Goal: Task Accomplishment & Management: Complete application form

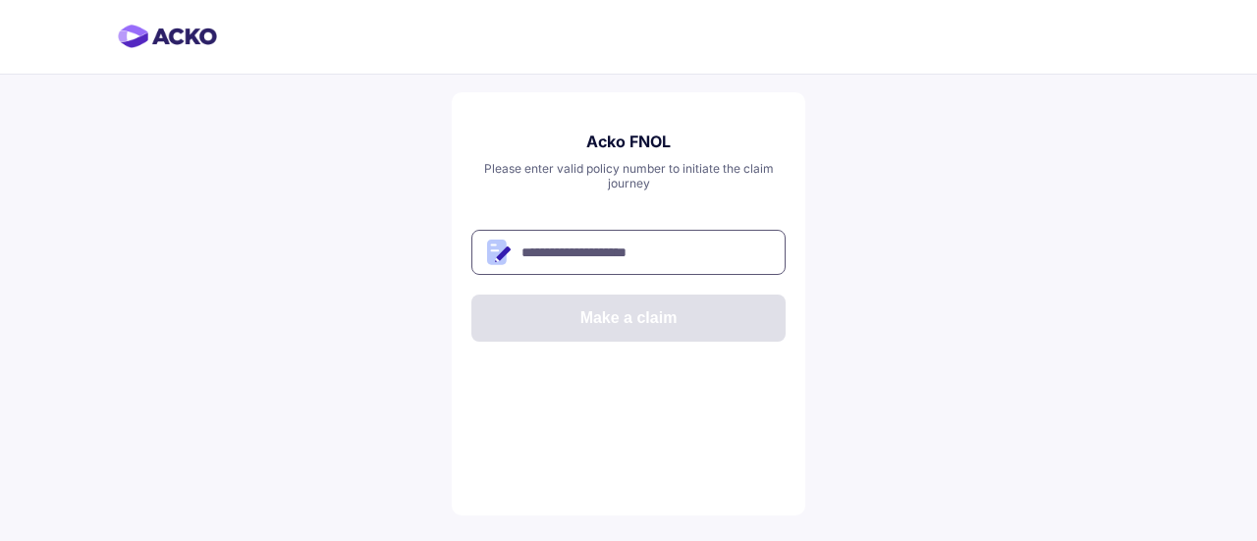
drag, startPoint x: 638, startPoint y: 265, endPoint x: 841, endPoint y: 3, distance: 331.7
click at [639, 263] on input "text" at bounding box center [628, 252] width 314 height 45
paste input "**********"
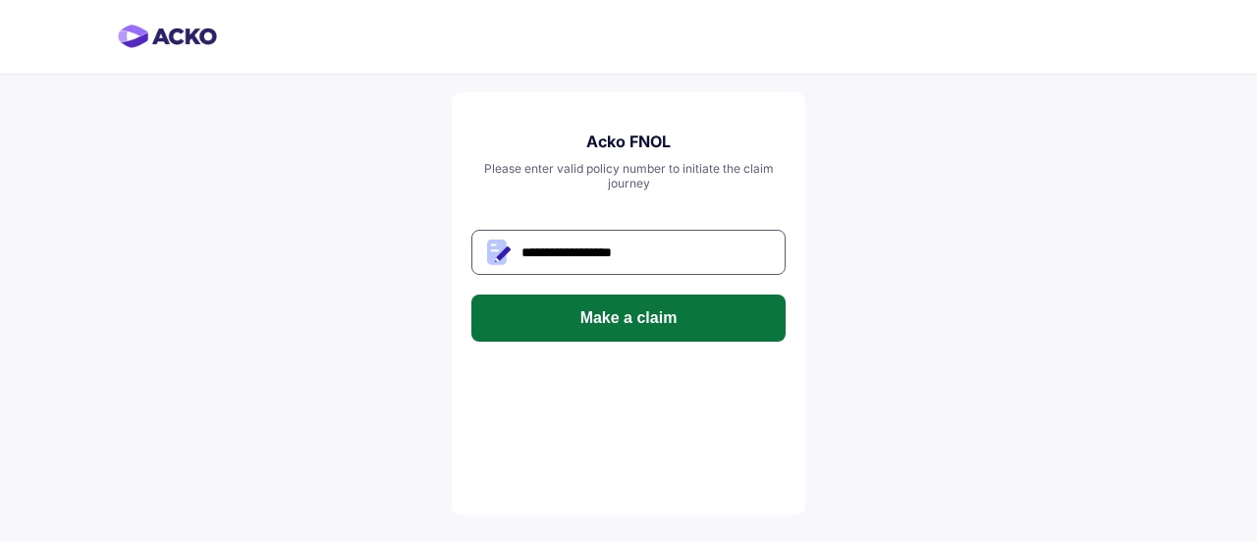
type input "**********"
click at [638, 327] on button "Make a claim" at bounding box center [628, 318] width 314 height 47
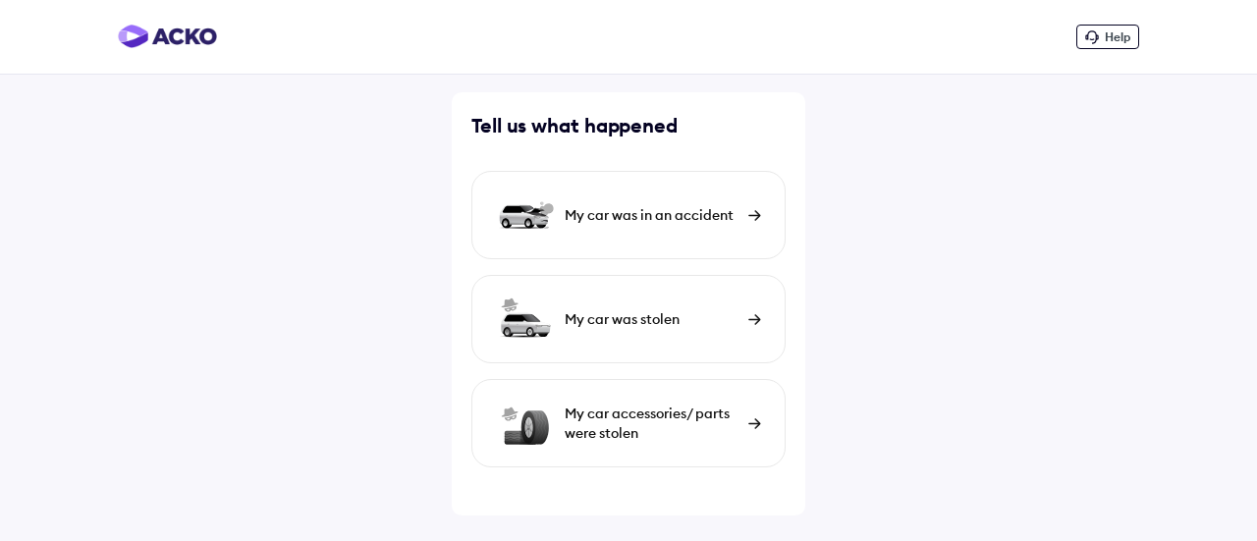
click at [664, 227] on div "My car was in an accident" at bounding box center [628, 215] width 314 height 88
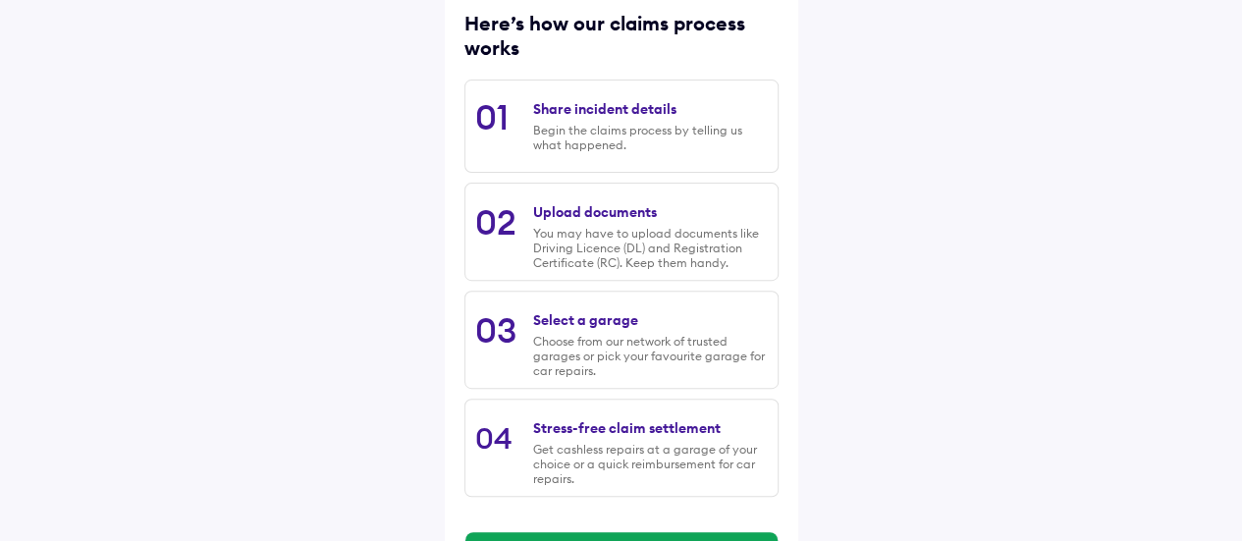
scroll to position [340, 0]
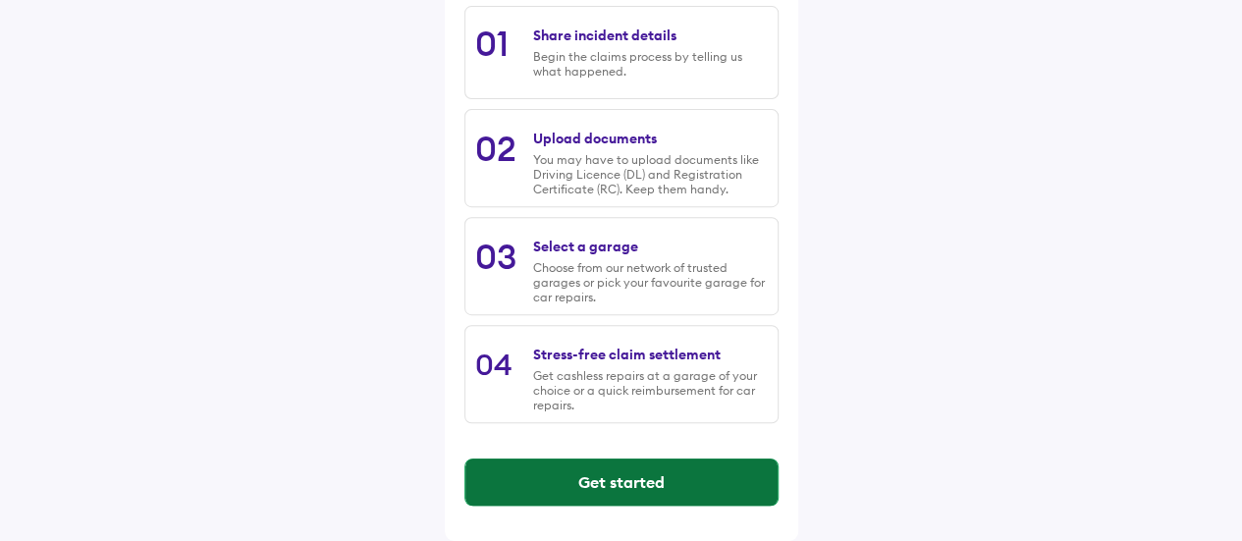
click at [586, 502] on button "Get started" at bounding box center [621, 482] width 312 height 47
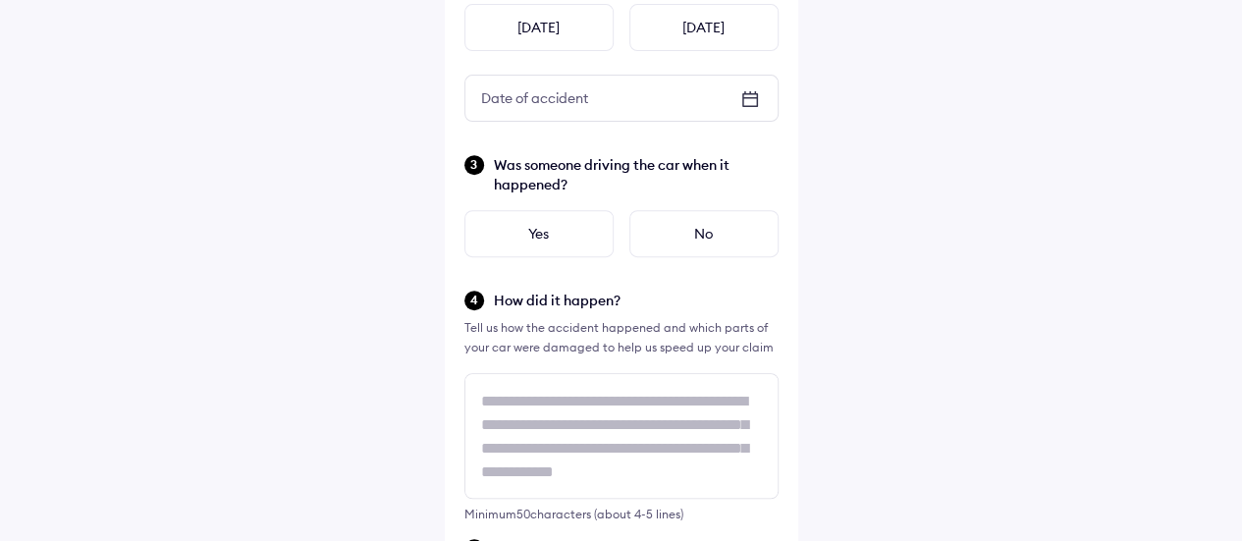
scroll to position [0, 0]
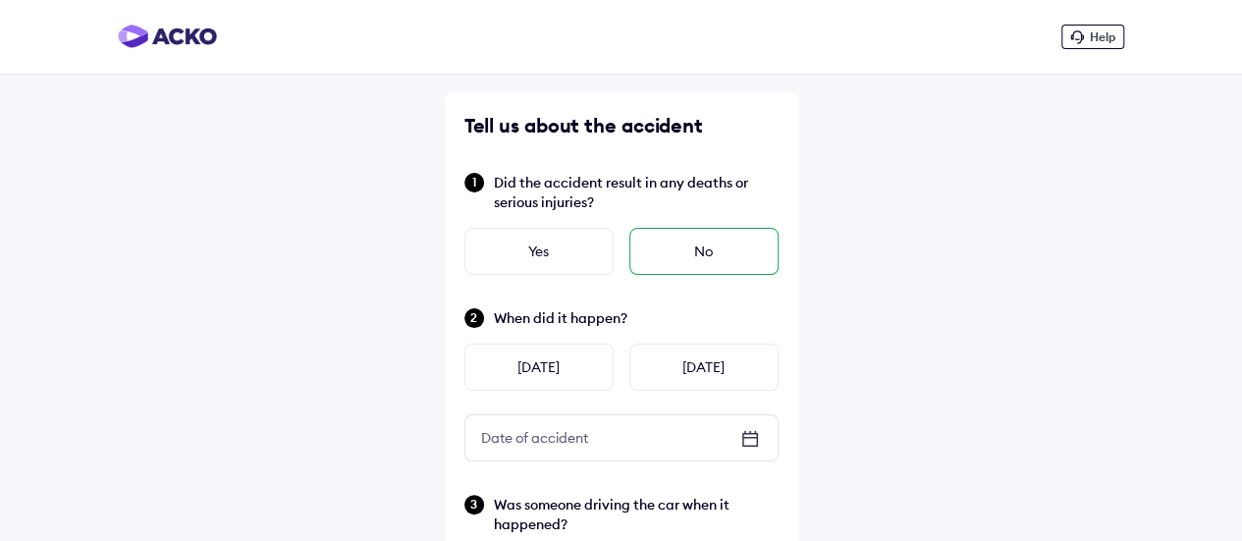
click at [717, 266] on div "No" at bounding box center [703, 251] width 149 height 47
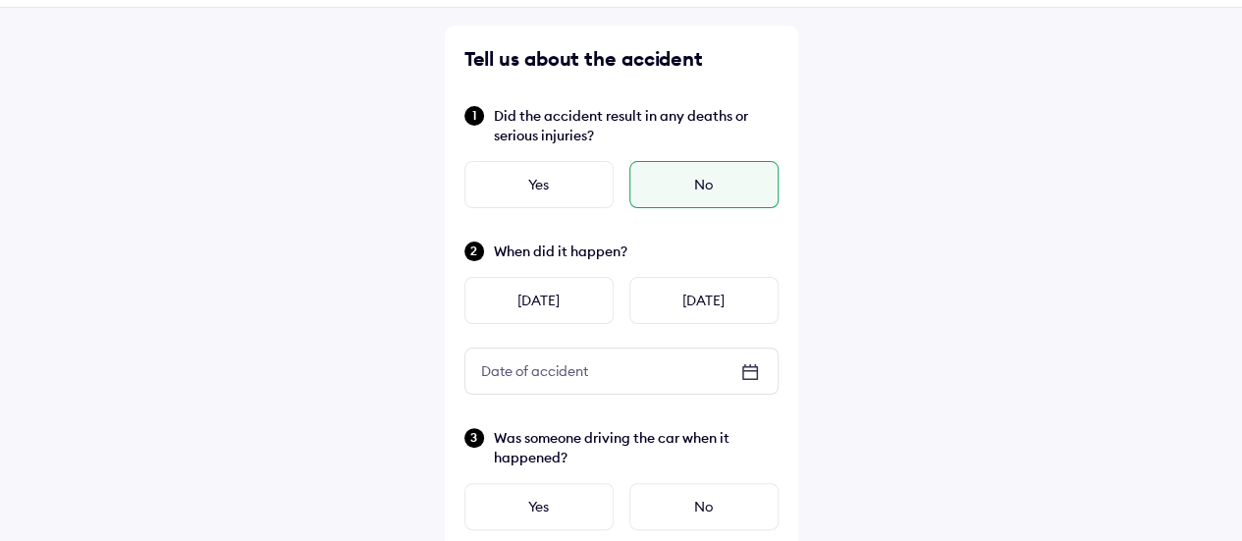
scroll to position [98, 0]
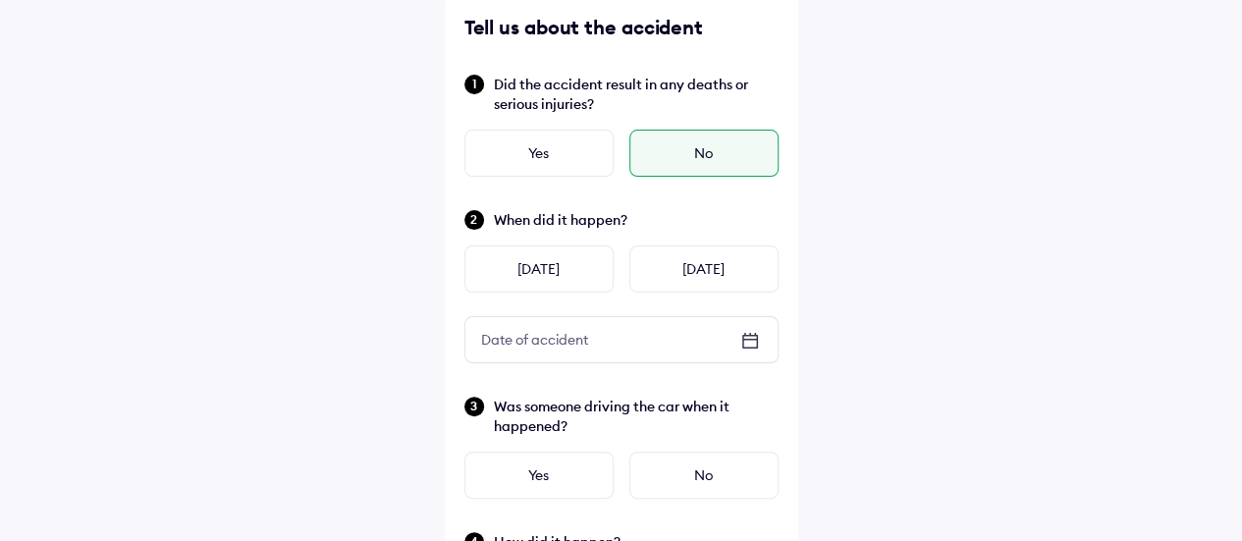
click at [550, 322] on div "Date of accident" at bounding box center [534, 339] width 138 height 35
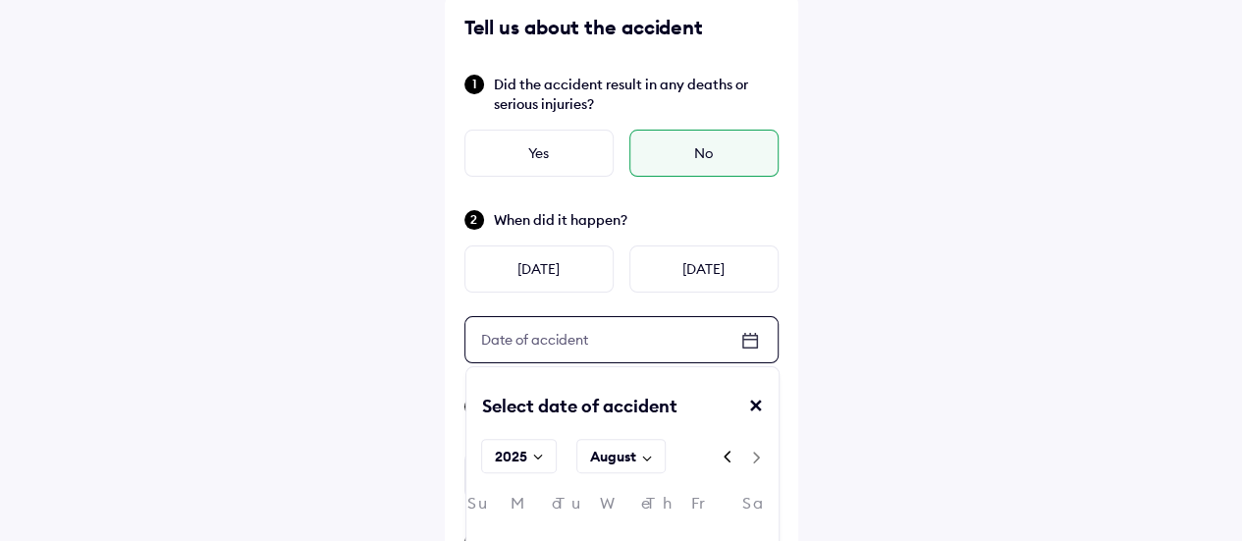
scroll to position [295, 0]
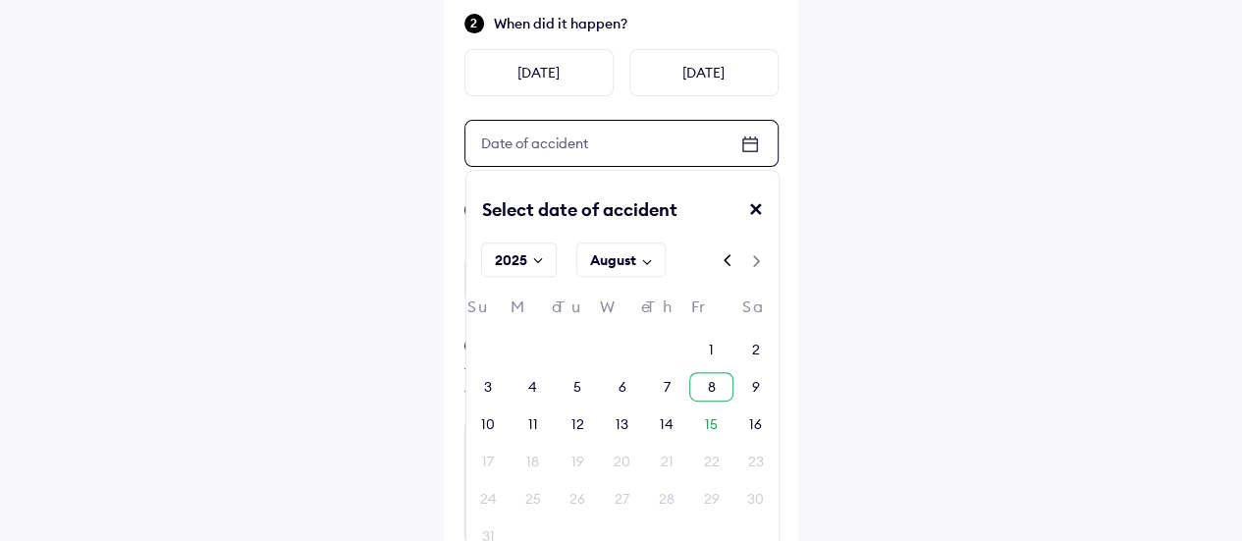
click at [713, 387] on div "8" at bounding box center [711, 387] width 8 height 20
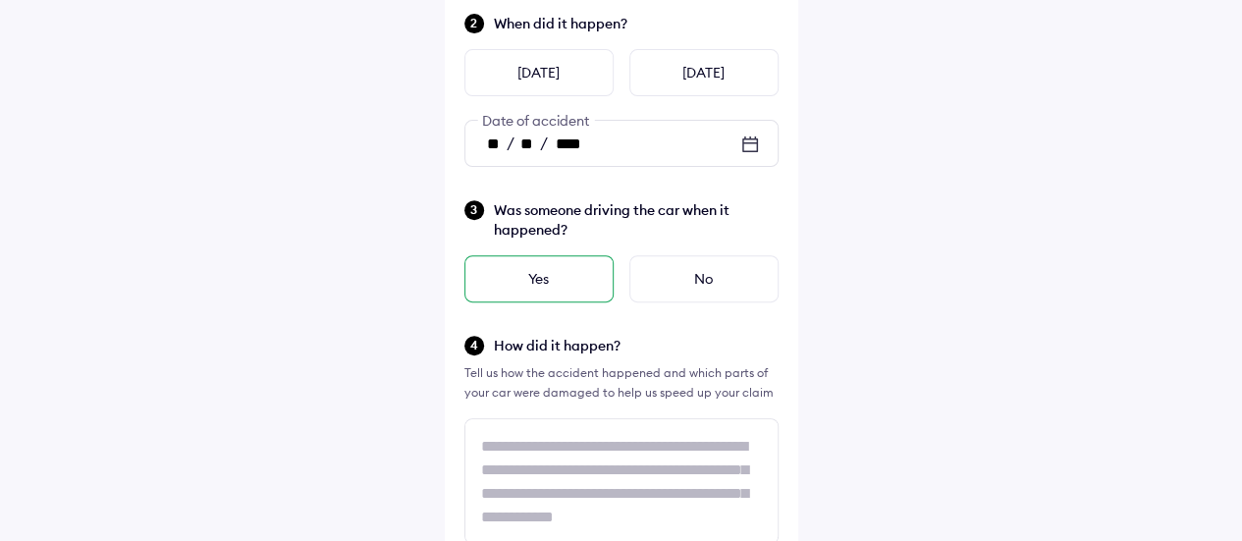
drag, startPoint x: 544, startPoint y: 296, endPoint x: 397, endPoint y: 364, distance: 162.5
click at [547, 296] on div "Yes" at bounding box center [538, 278] width 149 height 47
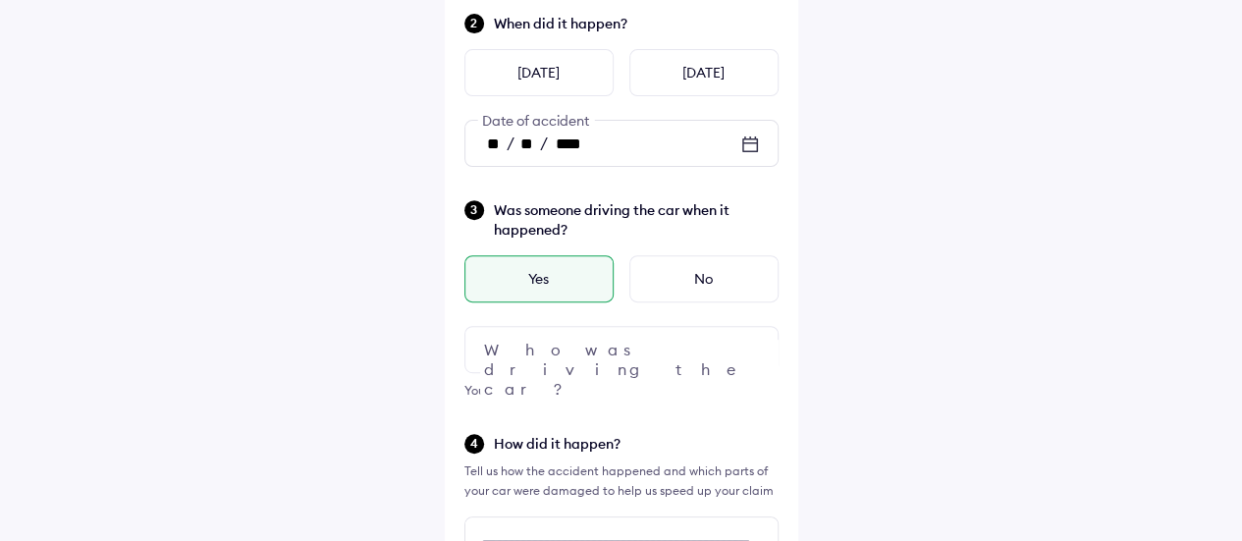
click at [589, 345] on div at bounding box center [621, 349] width 314 height 47
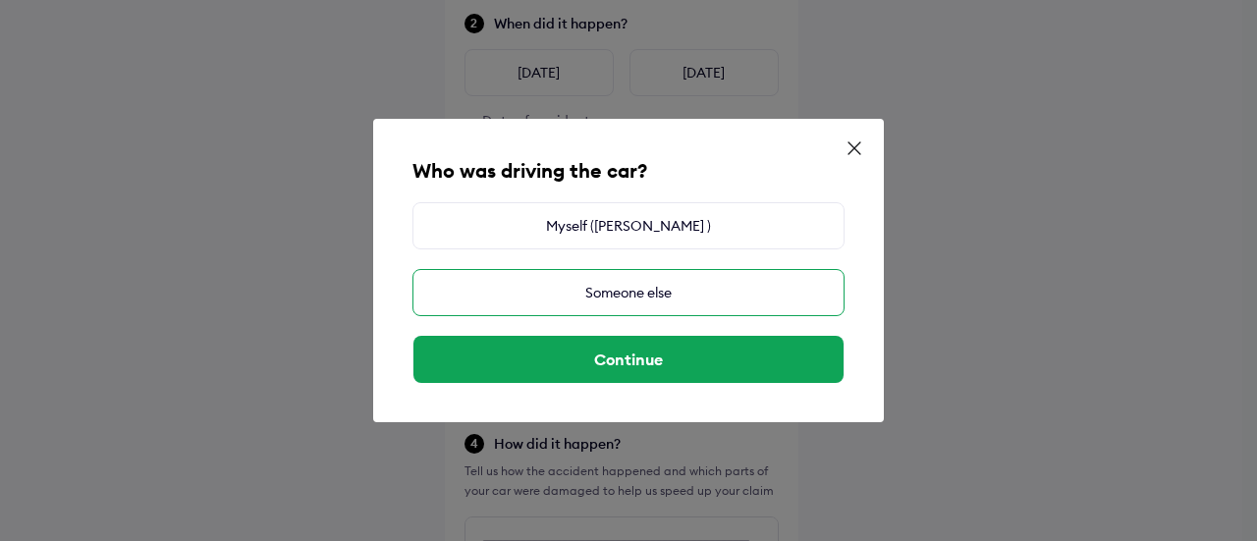
click at [680, 303] on div "Someone else" at bounding box center [628, 292] width 432 height 47
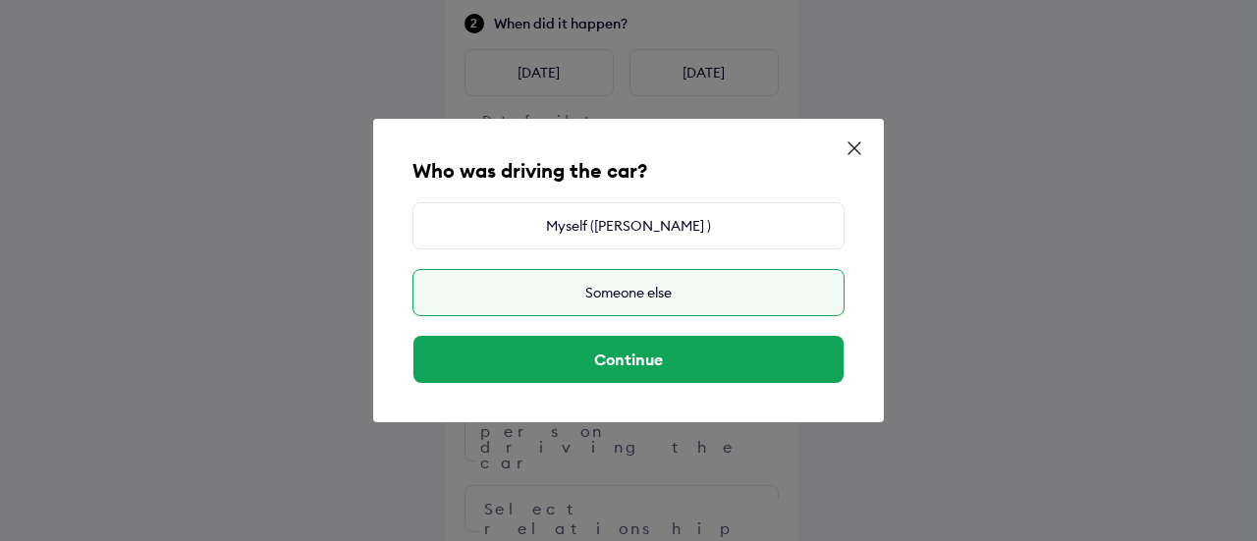
click at [610, 297] on div "Someone else" at bounding box center [628, 292] width 432 height 47
click at [713, 290] on div "Someone else" at bounding box center [628, 292] width 432 height 47
click at [848, 145] on icon at bounding box center [854, 148] width 20 height 20
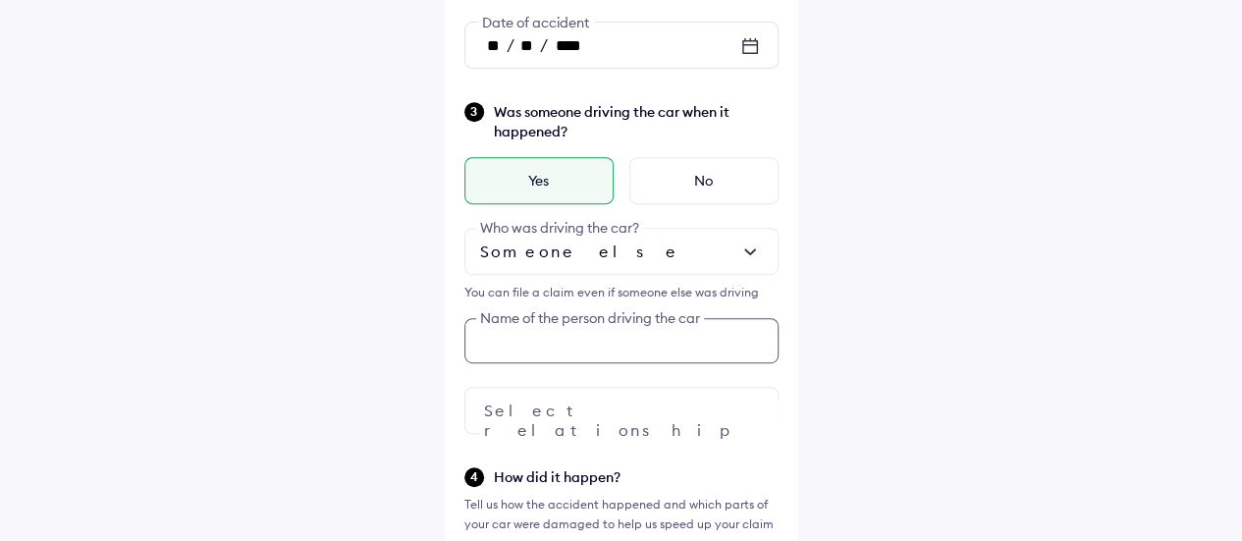
click at [640, 328] on input "text" at bounding box center [621, 340] width 314 height 45
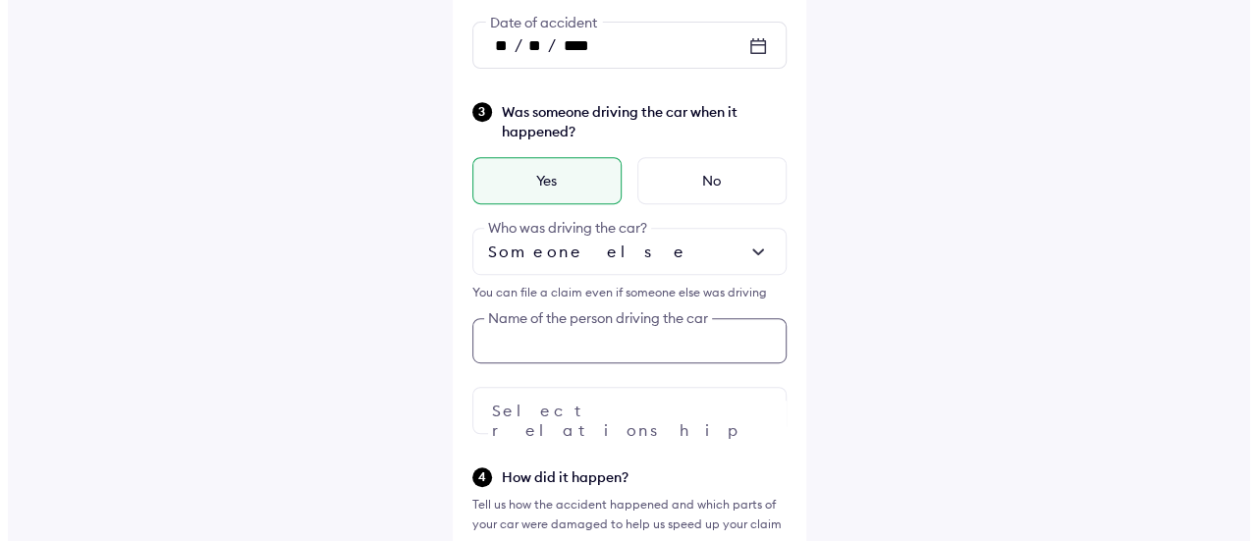
scroll to position [462, 0]
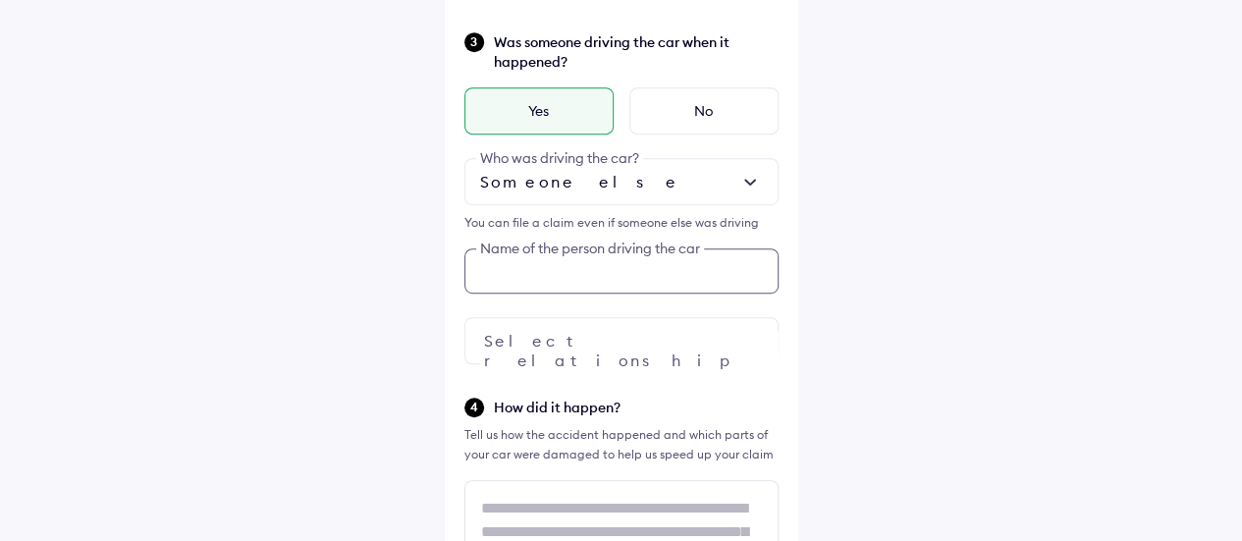
paste input "**********"
type input "**********"
click at [662, 348] on div at bounding box center [621, 340] width 314 height 47
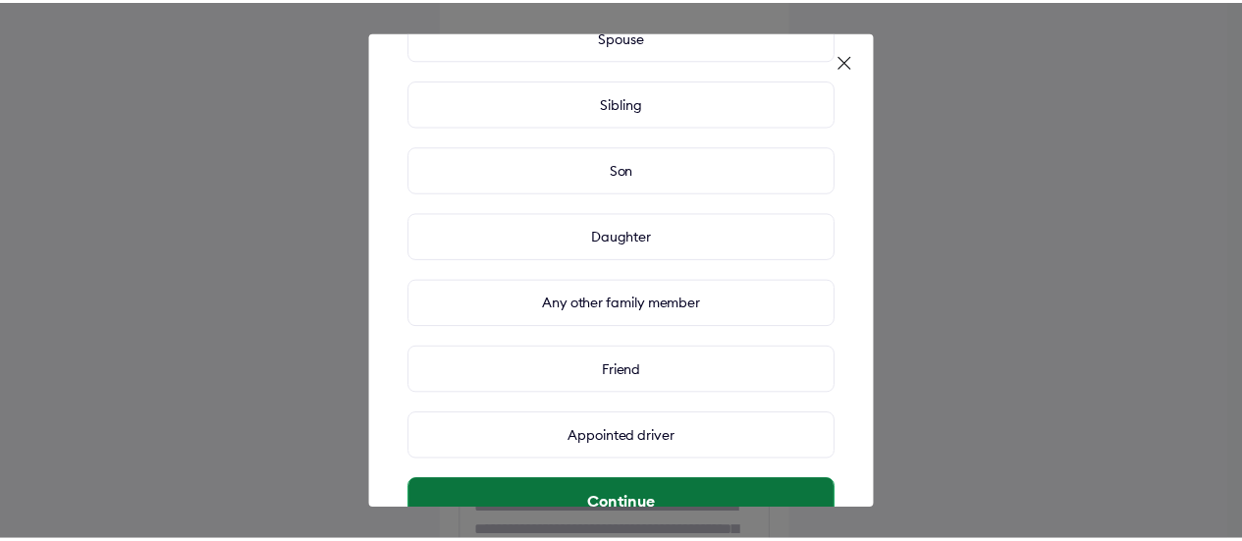
scroll to position [293, 0]
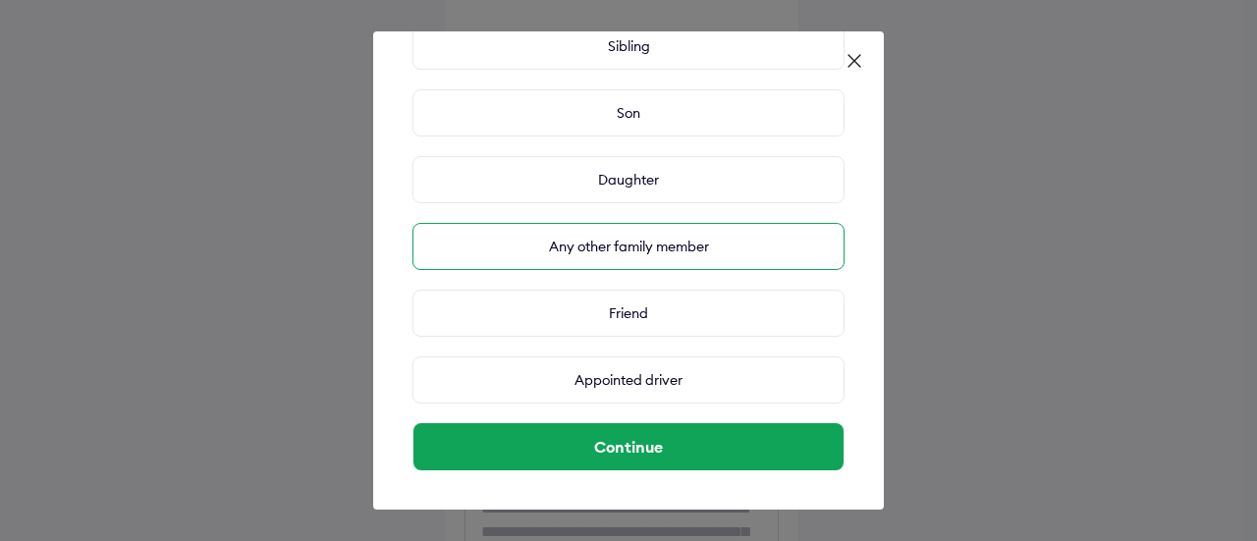
click at [687, 252] on div "Any other family member" at bounding box center [628, 246] width 432 height 47
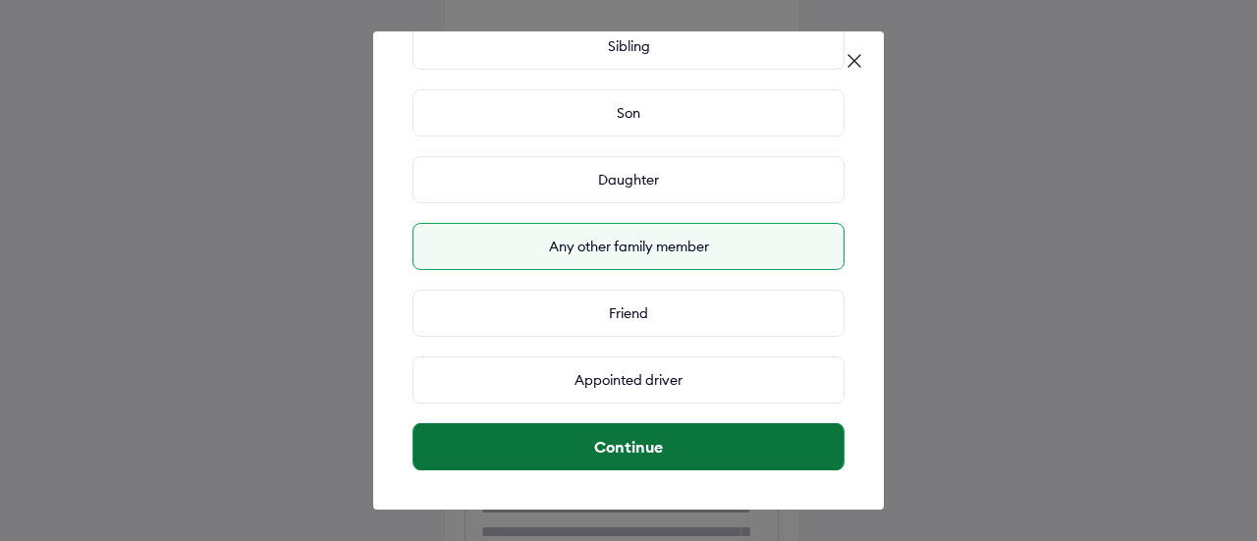
drag, startPoint x: 691, startPoint y: 451, endPoint x: 782, endPoint y: 440, distance: 91.0
click at [693, 451] on button "Continue" at bounding box center [628, 446] width 430 height 47
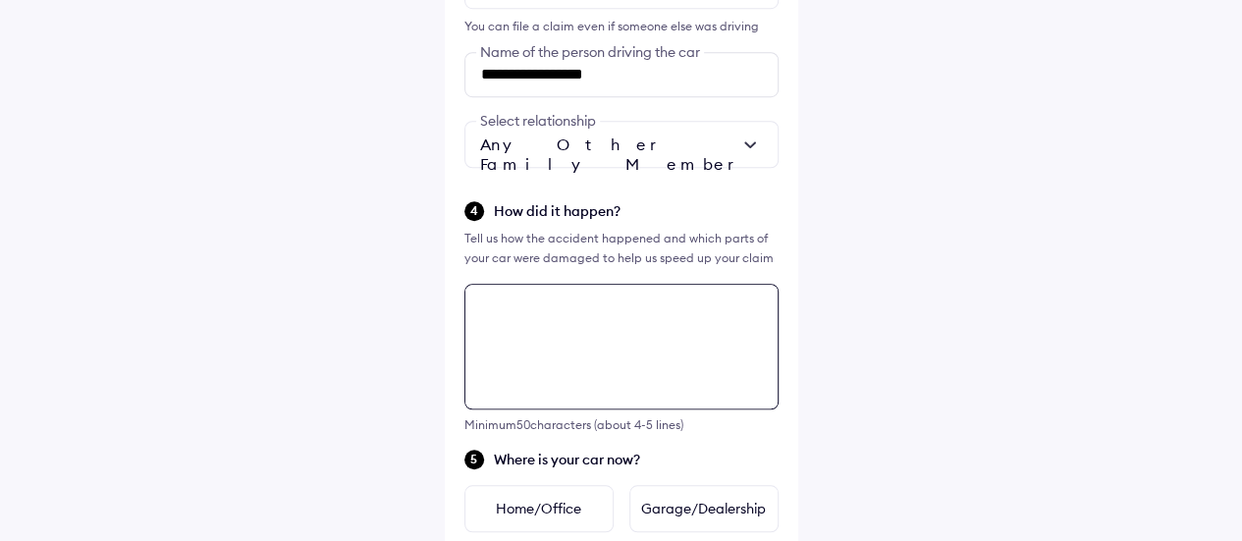
click at [650, 354] on textarea at bounding box center [621, 347] width 314 height 126
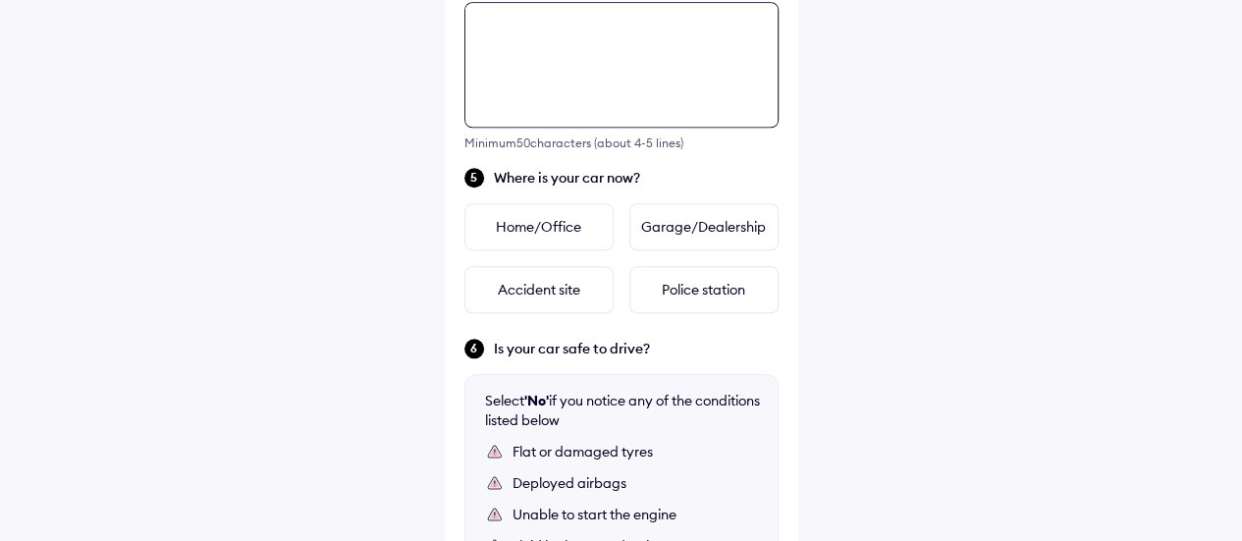
scroll to position [942, 0]
paste textarea "**********"
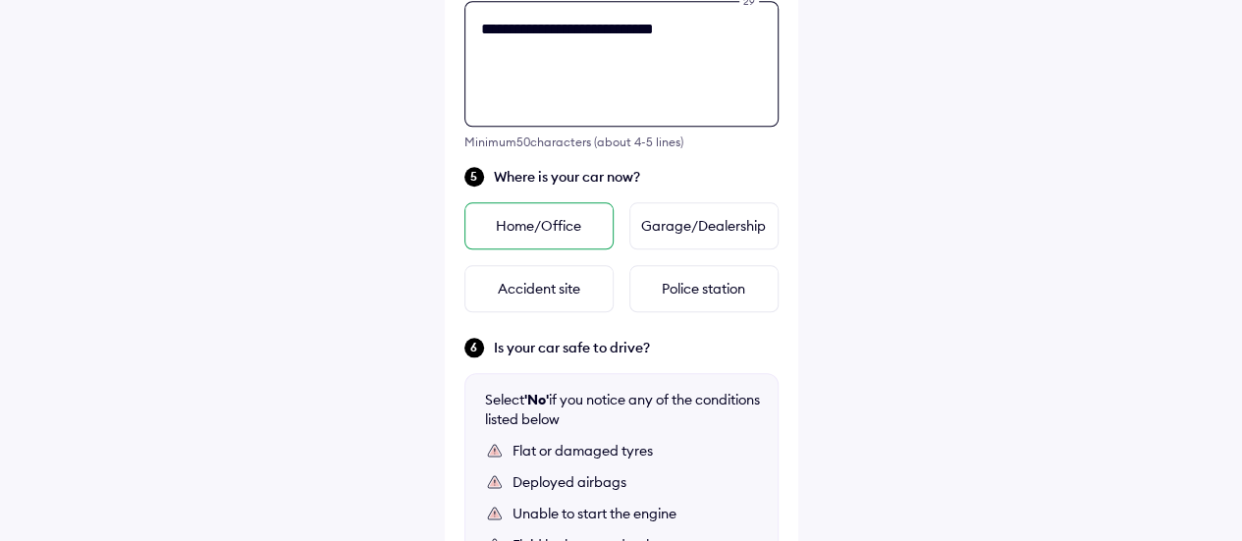
type textarea "**********"
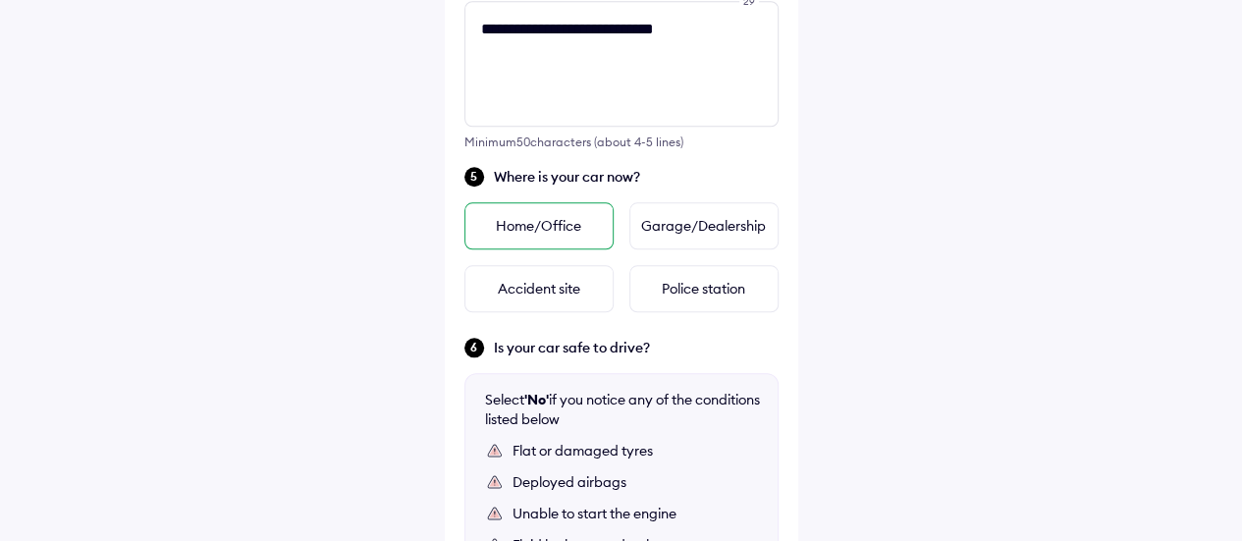
click at [563, 222] on div "Home/Office" at bounding box center [538, 225] width 149 height 47
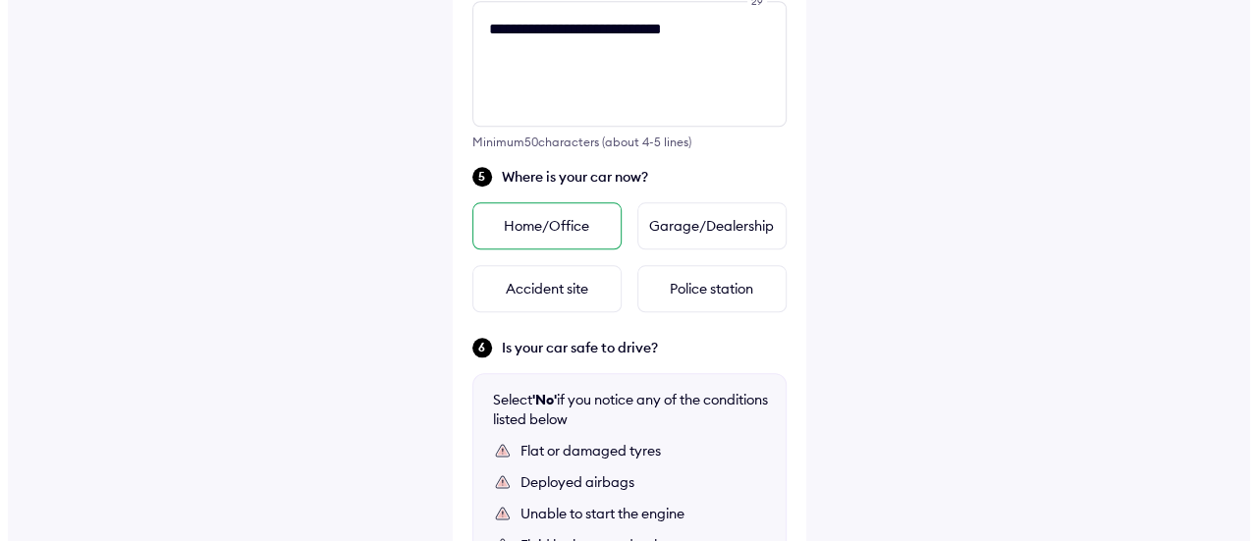
scroll to position [0, 0]
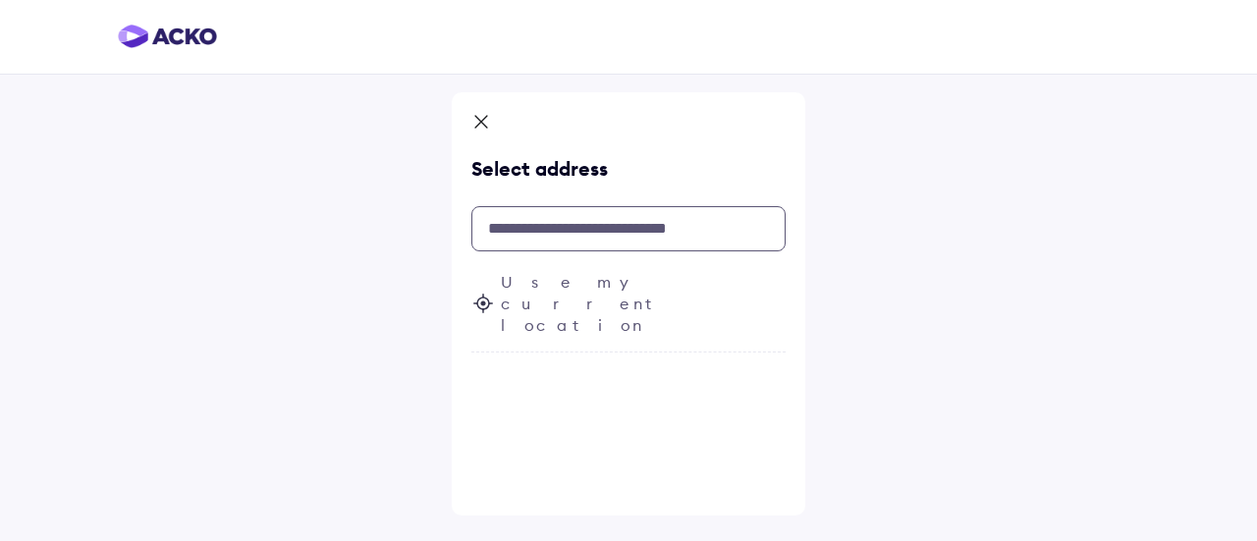
click at [595, 217] on input "text" at bounding box center [628, 228] width 314 height 45
paste input "******"
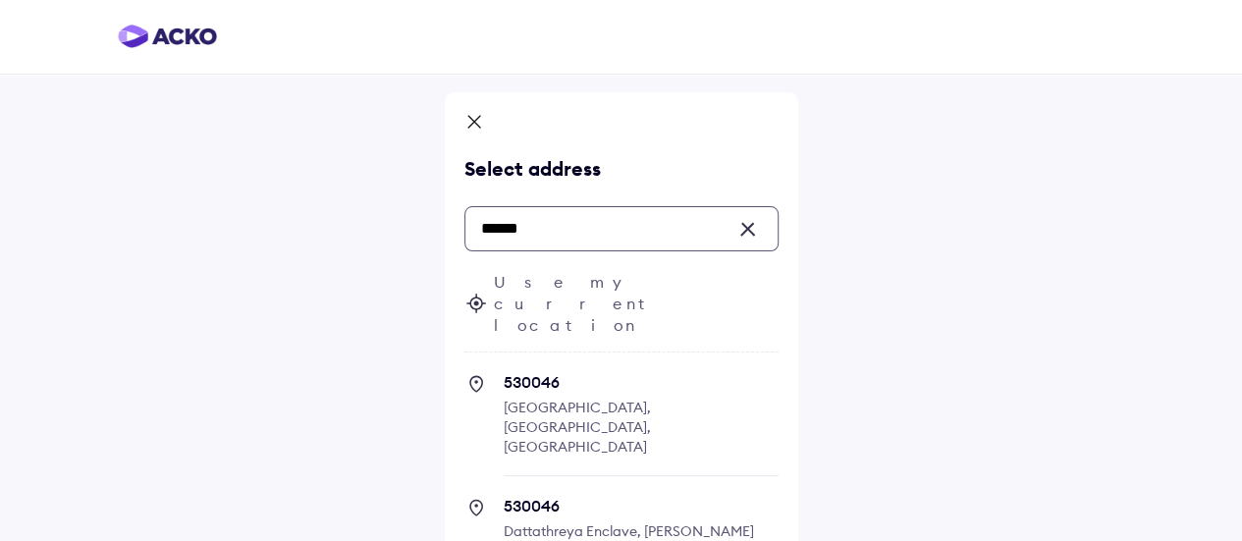
click at [606, 399] on span "[GEOGRAPHIC_DATA], [GEOGRAPHIC_DATA], [GEOGRAPHIC_DATA]" at bounding box center [577, 427] width 147 height 57
type input "******"
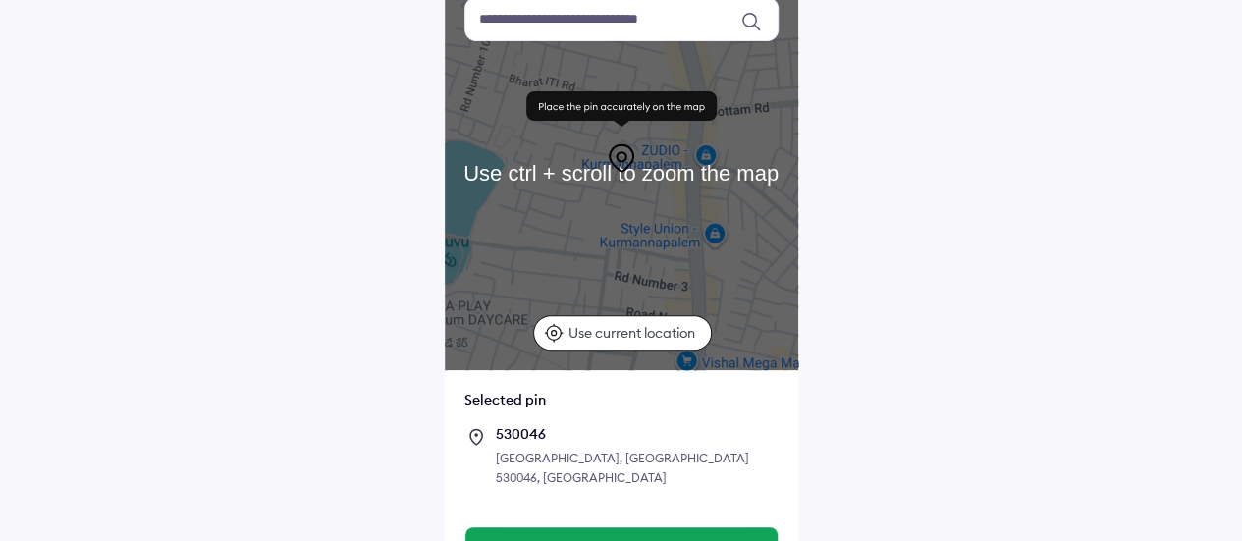
scroll to position [202, 0]
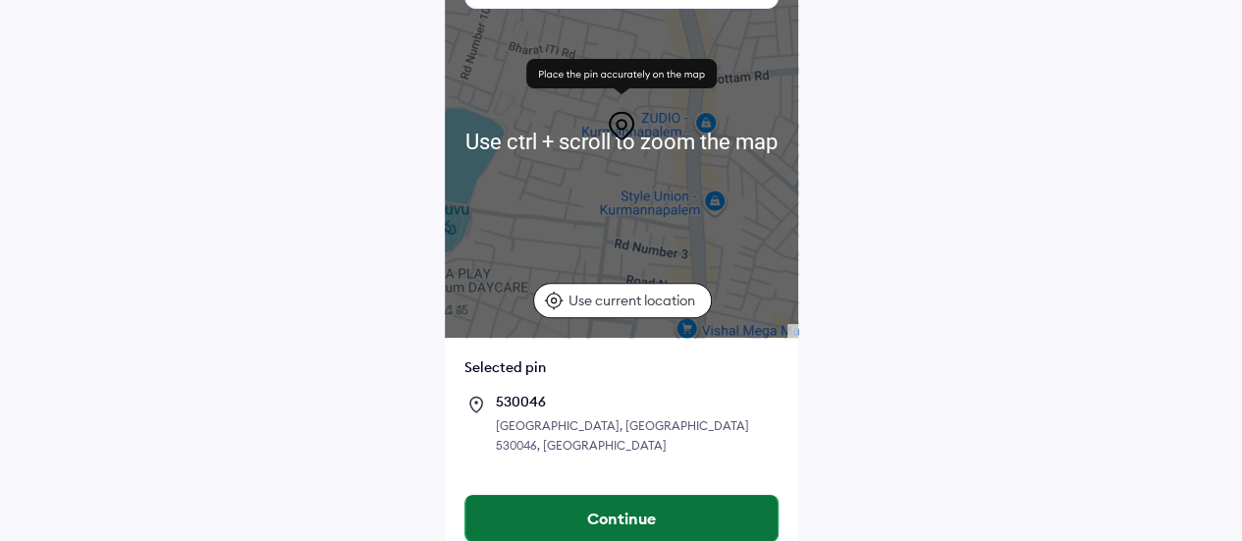
click at [581, 495] on button "Continue" at bounding box center [621, 518] width 312 height 47
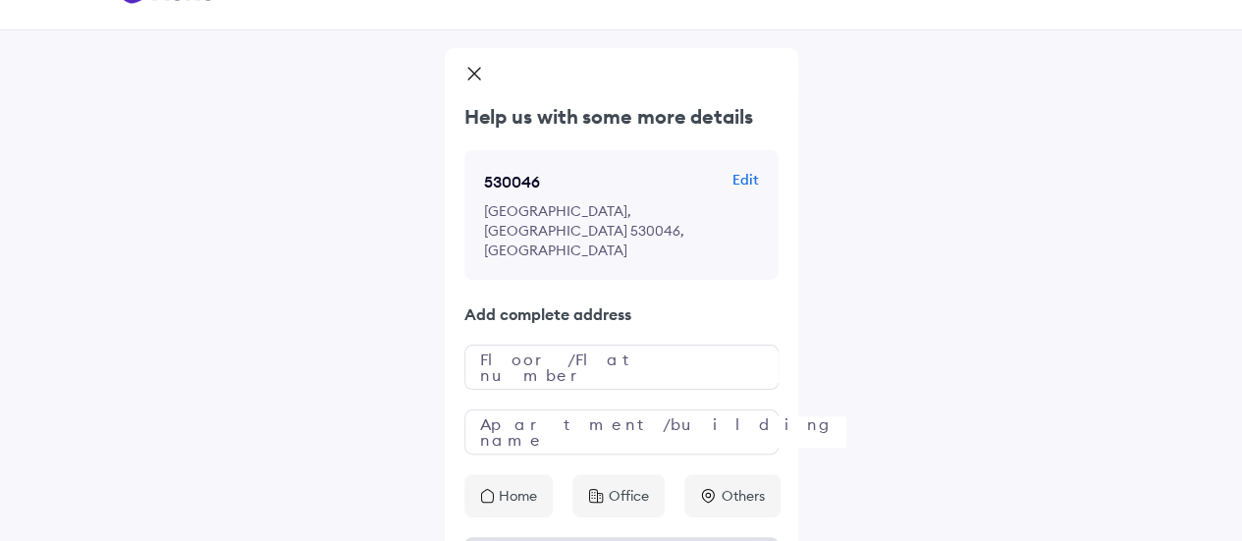
scroll to position [84, 0]
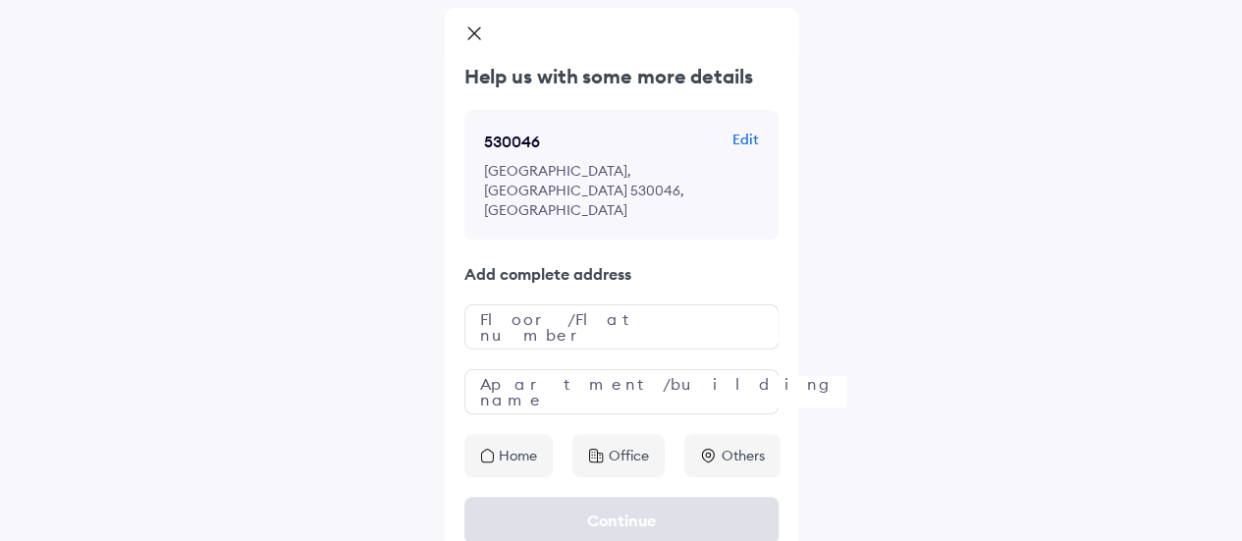
drag, startPoint x: 469, startPoint y: 452, endPoint x: 518, endPoint y: 444, distance: 49.7
click at [471, 452] on div "Home" at bounding box center [508, 455] width 88 height 43
click at [518, 444] on div "Home" at bounding box center [508, 455] width 88 height 43
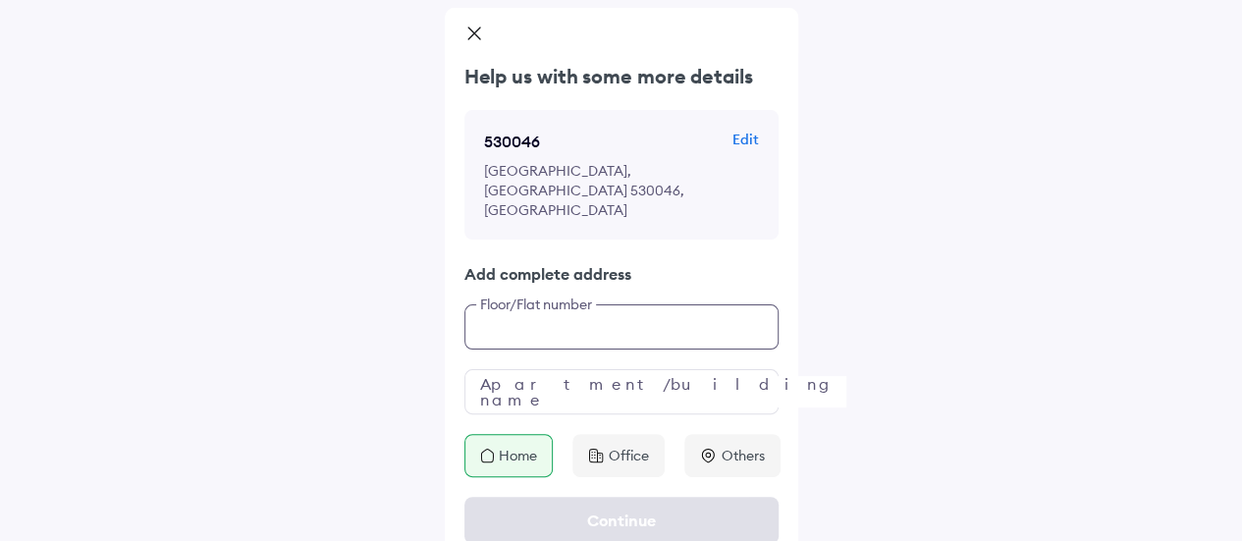
click at [557, 304] on input "text" at bounding box center [621, 326] width 314 height 45
paste input "******"
type input "******"
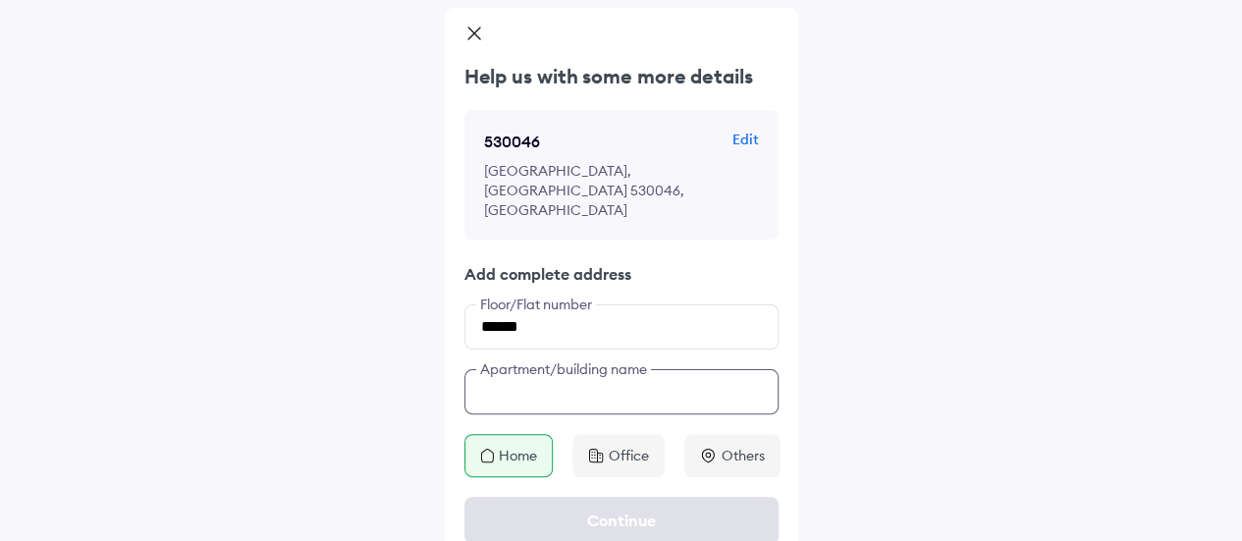
click at [599, 369] on input "text" at bounding box center [621, 391] width 314 height 45
paste input "******"
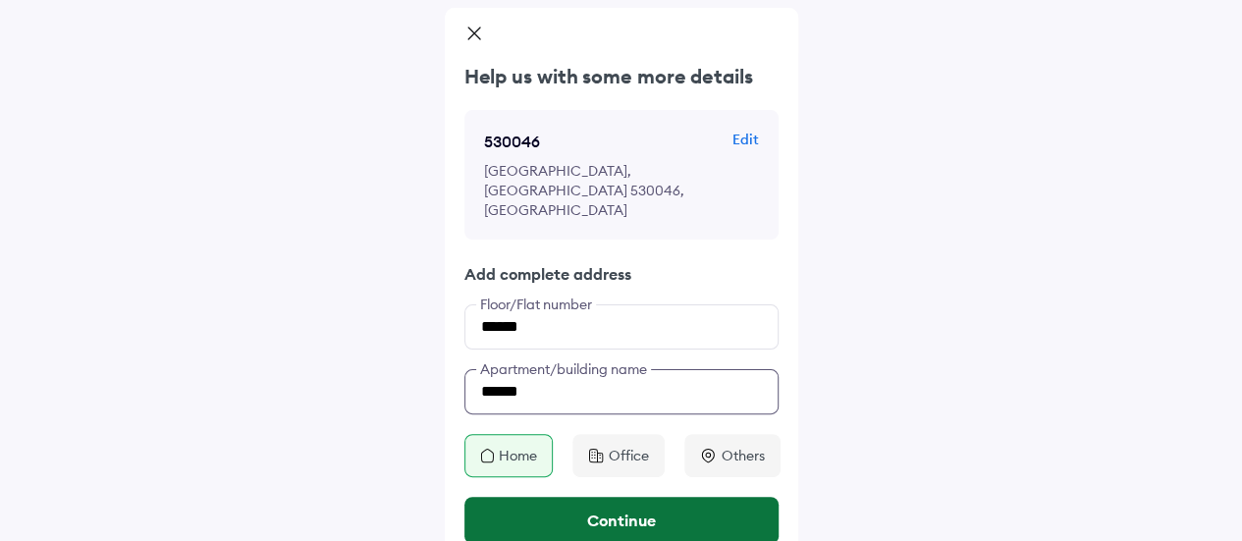
type input "******"
click at [582, 498] on button "Continue" at bounding box center [621, 520] width 314 height 47
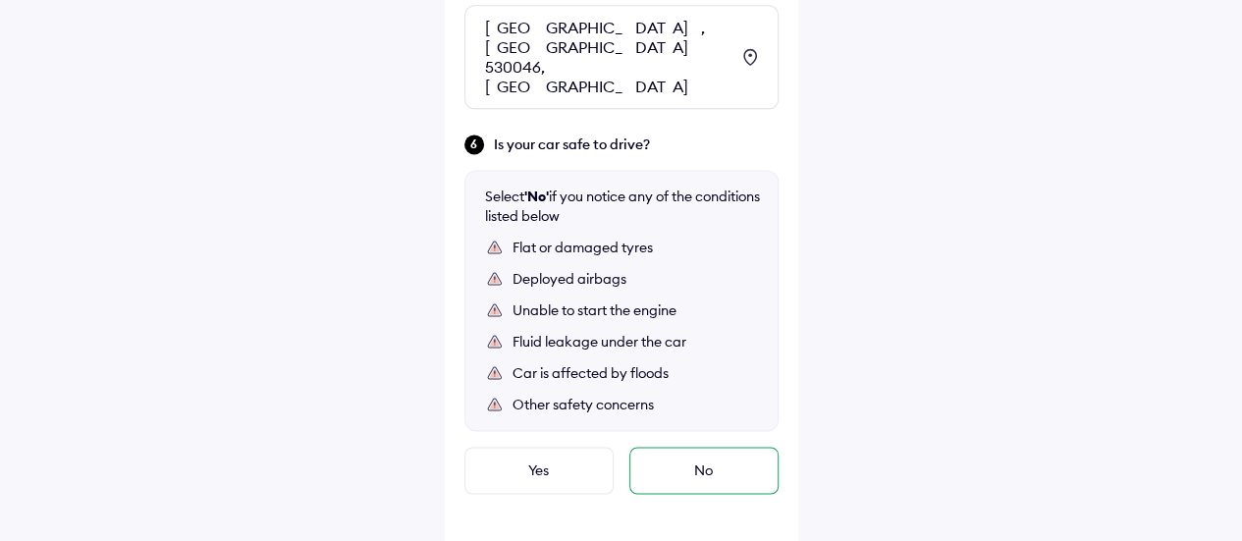
scroll to position [1361, 0]
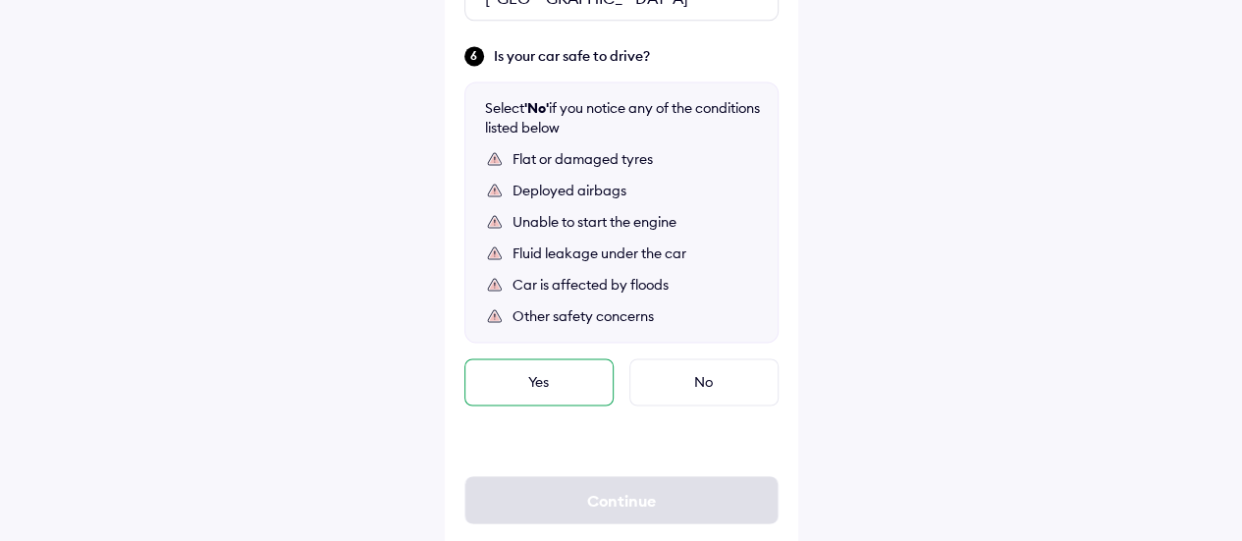
drag, startPoint x: 564, startPoint y: 343, endPoint x: 668, endPoint y: 486, distance: 177.1
click at [566, 358] on div "Yes" at bounding box center [538, 381] width 149 height 47
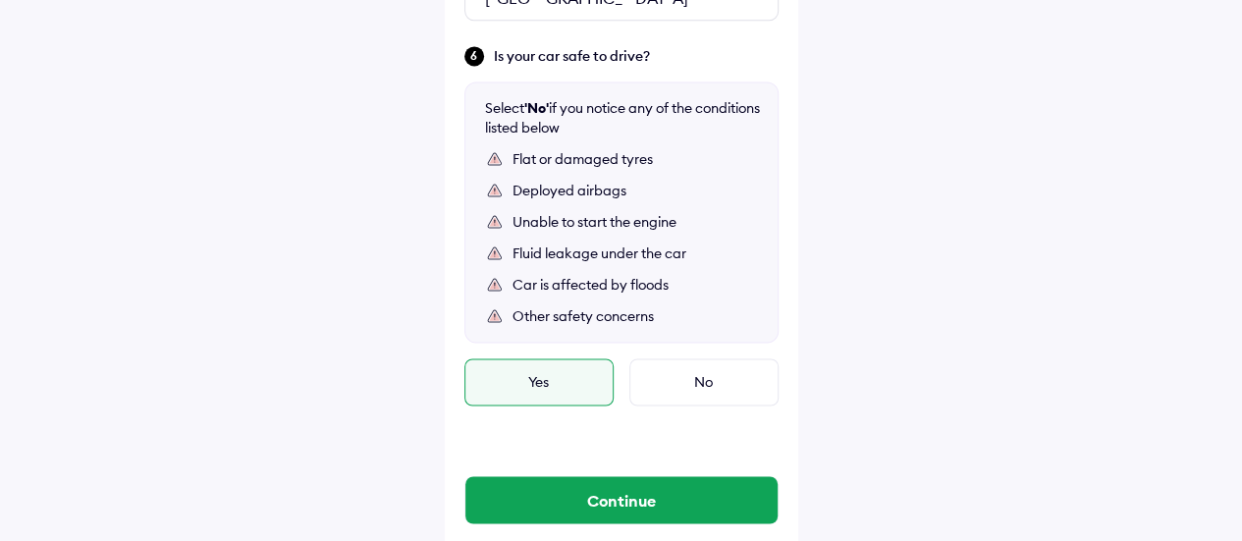
click at [679, 437] on div "Continue" at bounding box center [621, 500] width 314 height 126
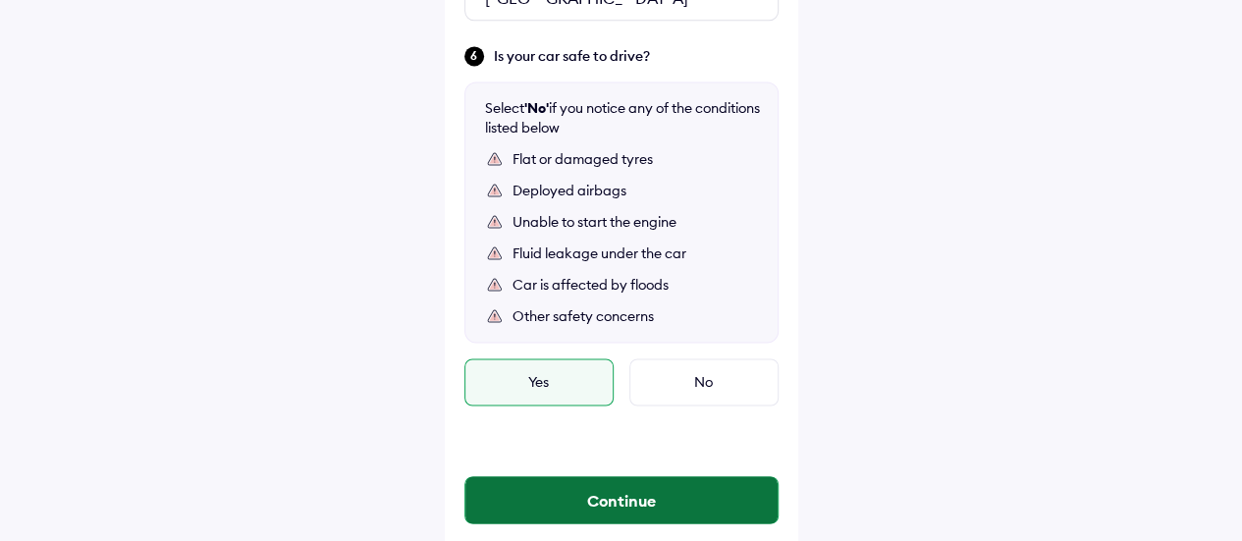
click at [605, 476] on button "Continue" at bounding box center [621, 499] width 312 height 47
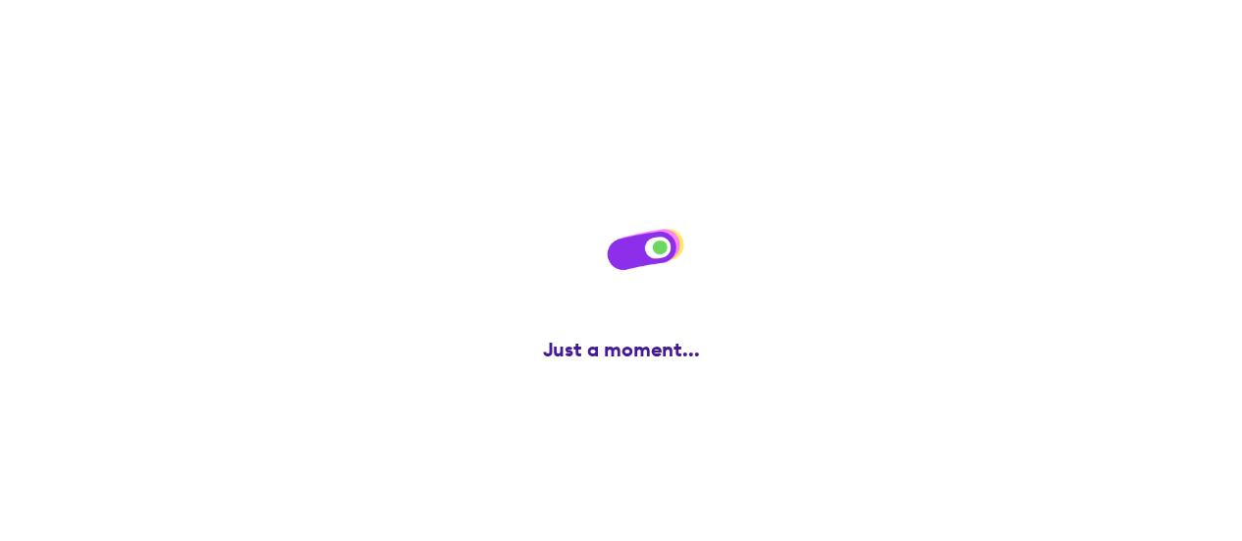
scroll to position [0, 0]
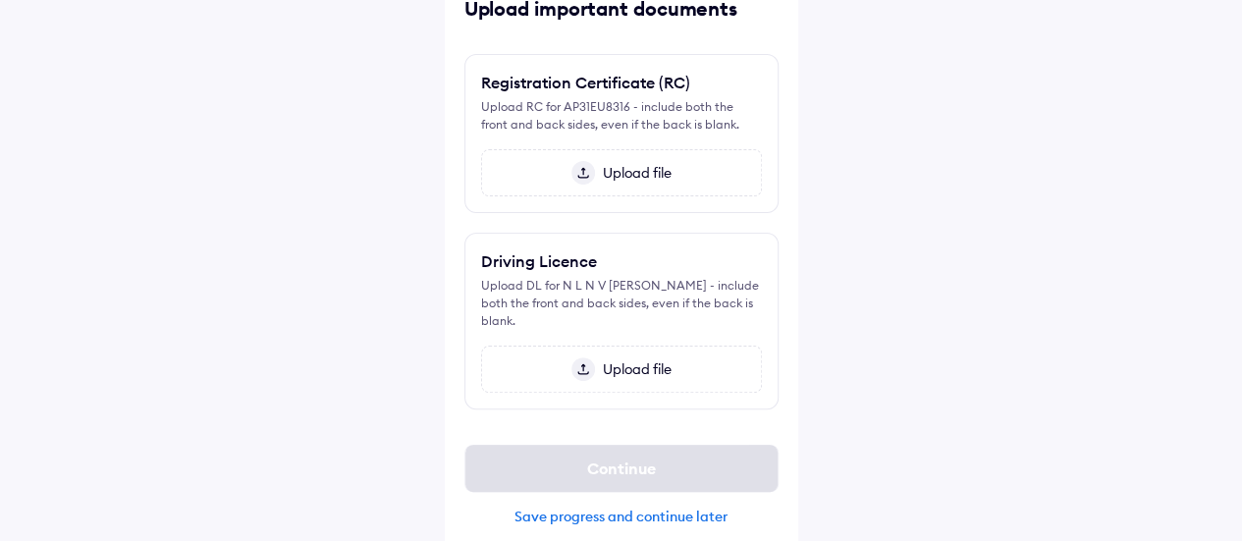
scroll to position [19, 0]
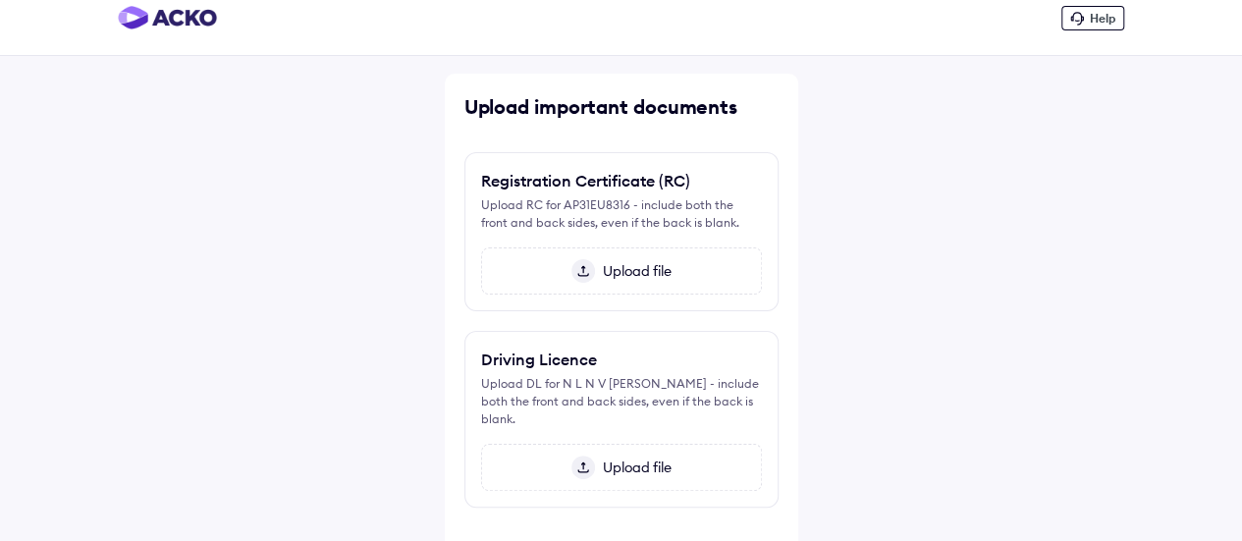
click at [603, 275] on span "Upload file" at bounding box center [633, 271] width 77 height 18
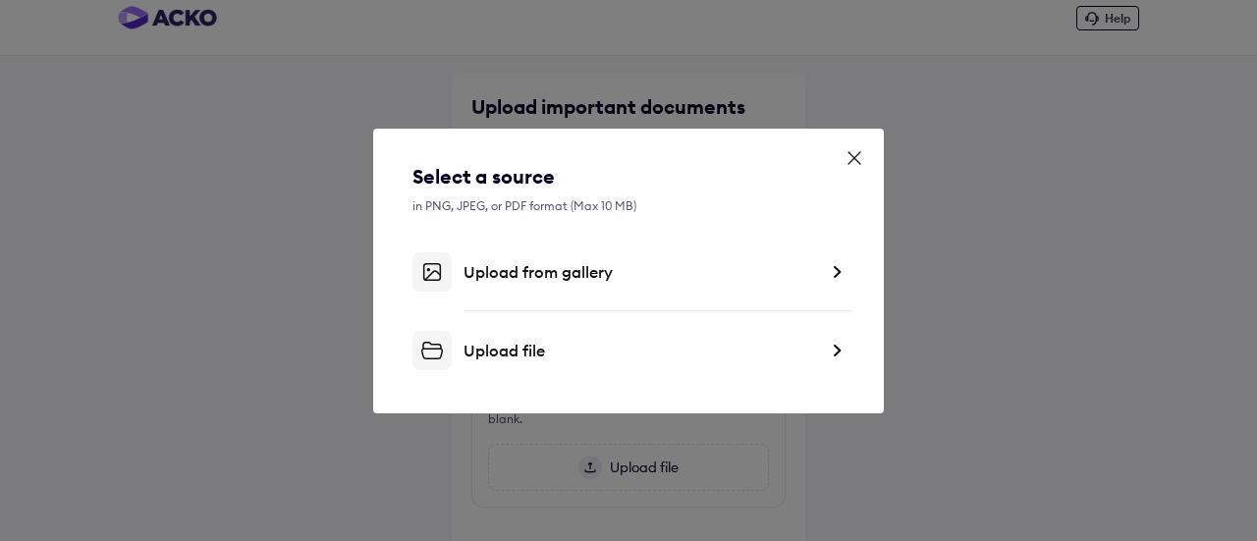
click at [638, 354] on div "Upload file" at bounding box center [639, 351] width 353 height 20
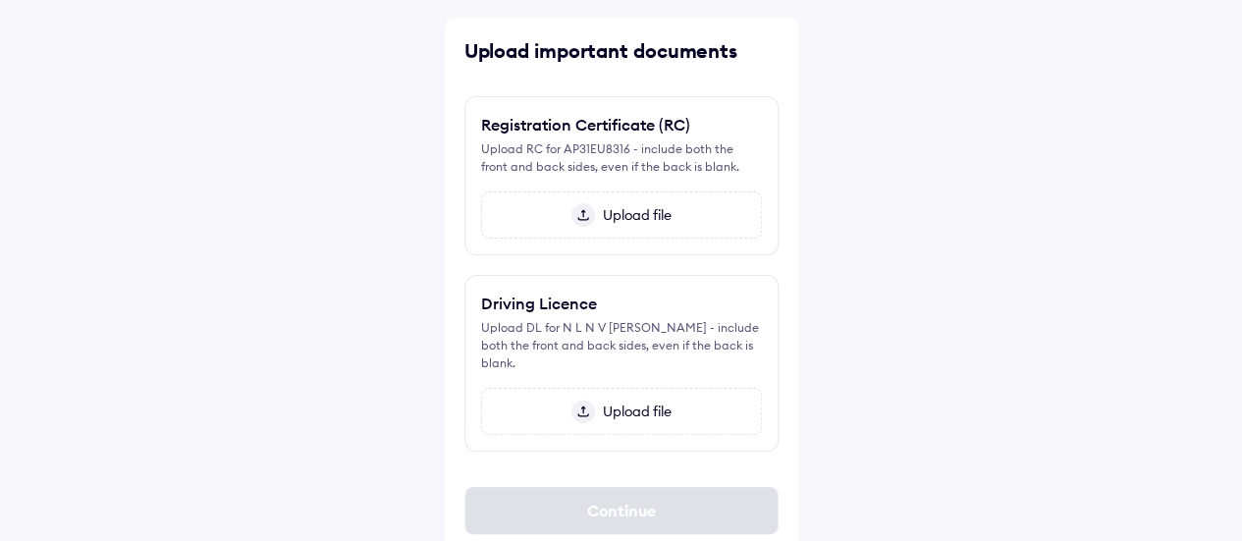
scroll to position [117, 0]
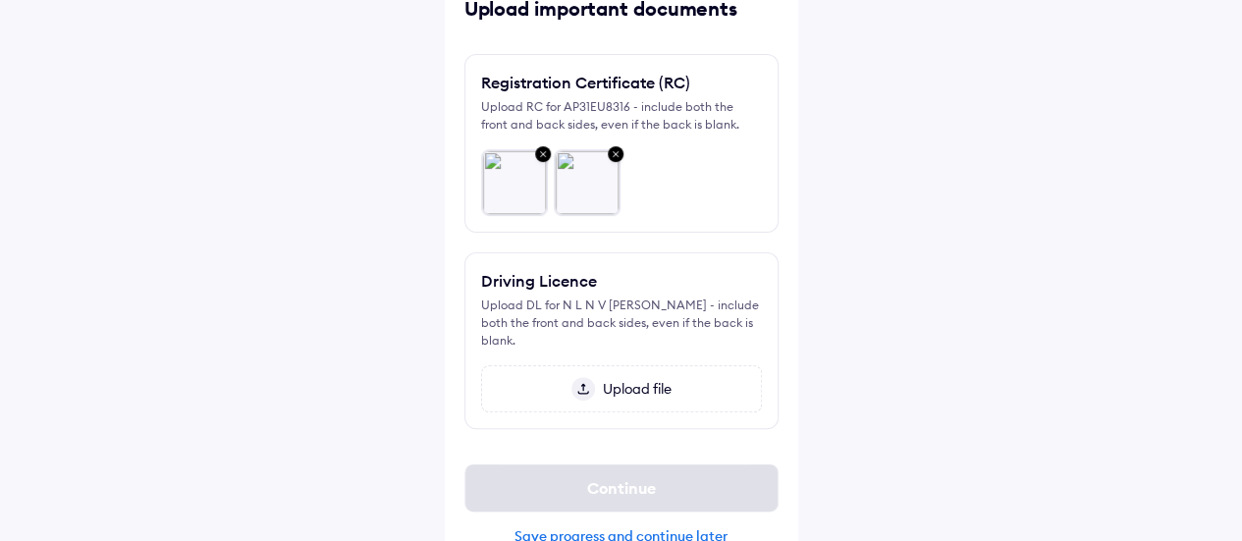
click at [601, 365] on div "Upload file" at bounding box center [621, 388] width 281 height 47
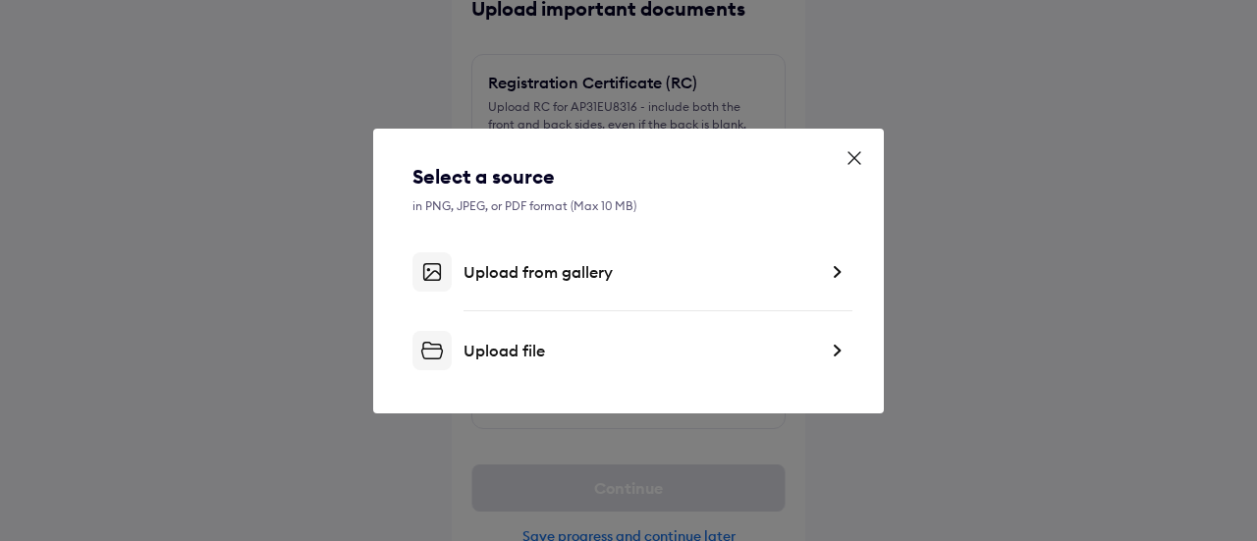
click at [608, 378] on div "Select a source in PNG, JPEG, or PDF format (Max 10 MB) Upload from gallery Upl…" at bounding box center [628, 271] width 511 height 285
click at [638, 342] on div "Upload file" at bounding box center [639, 351] width 353 height 20
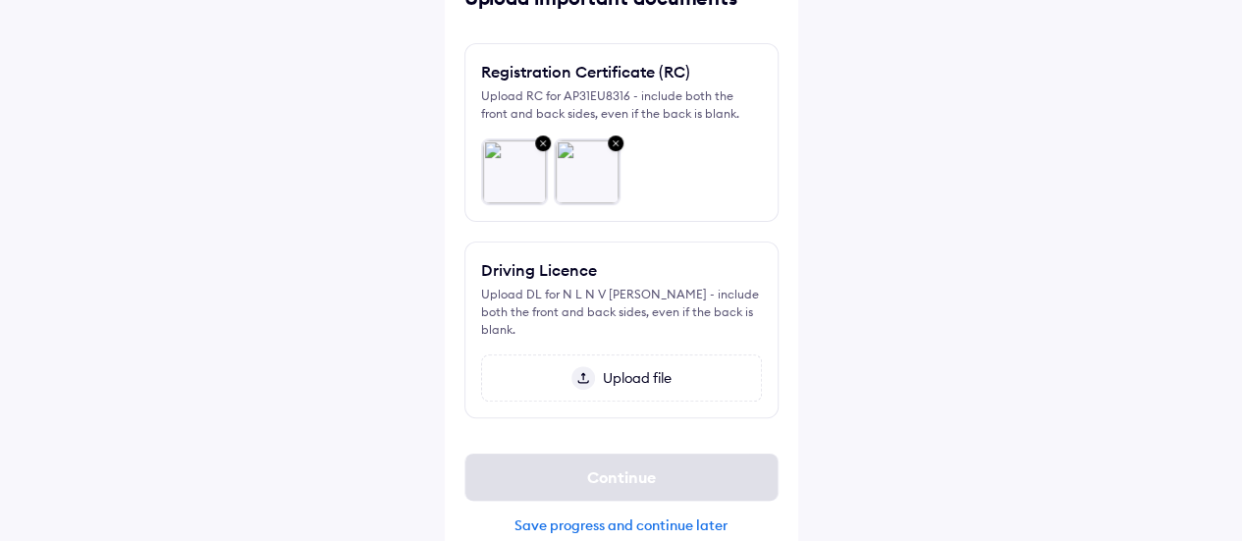
scroll to position [136, 0]
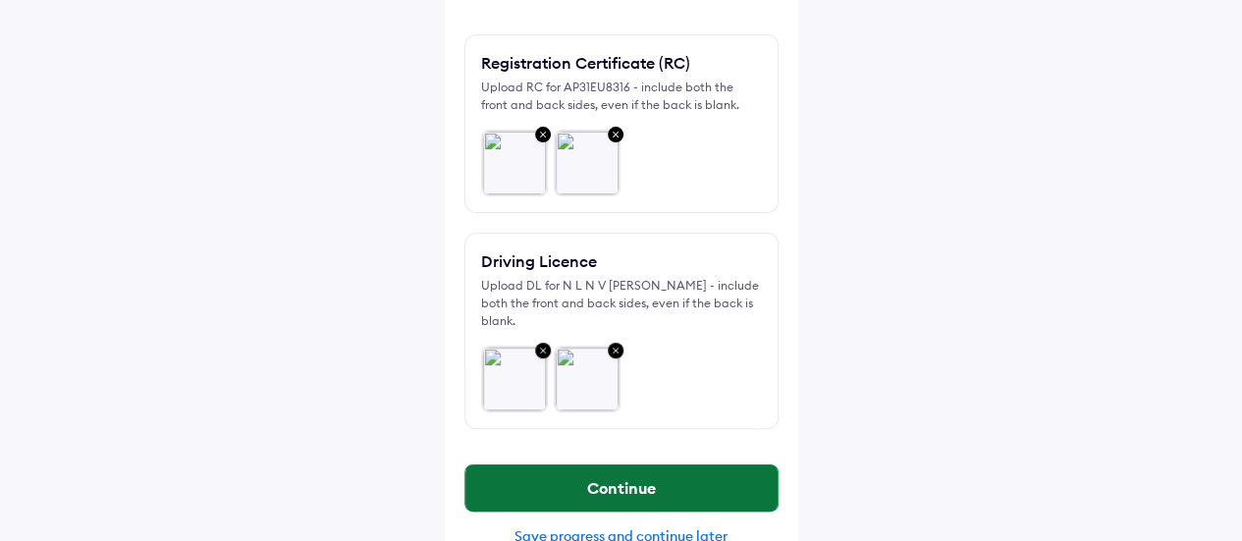
click at [644, 465] on button "Continue" at bounding box center [621, 487] width 312 height 47
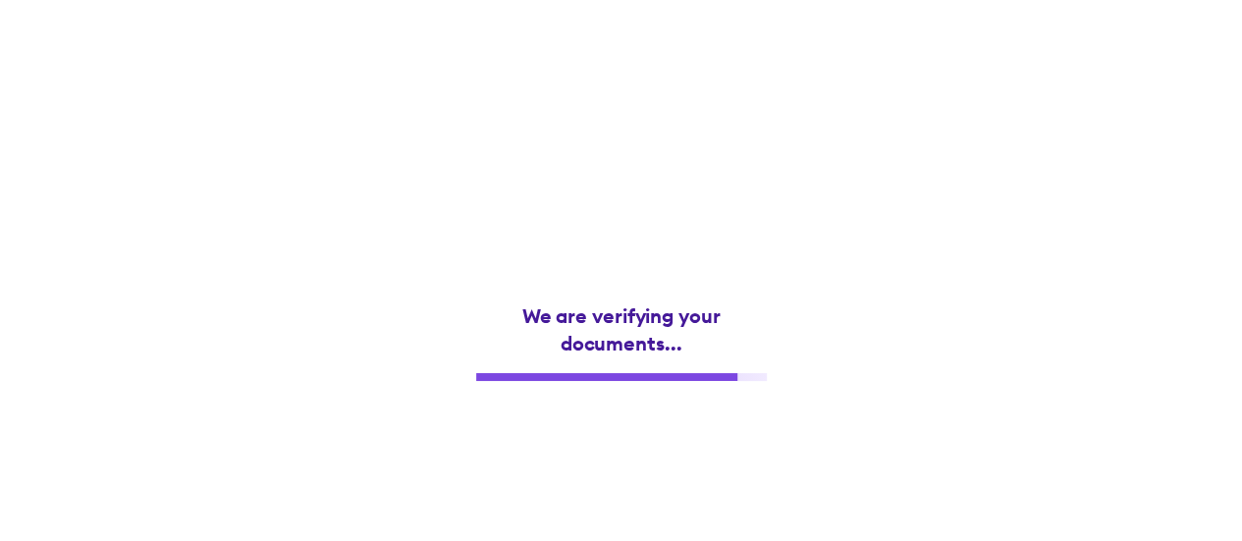
scroll to position [0, 0]
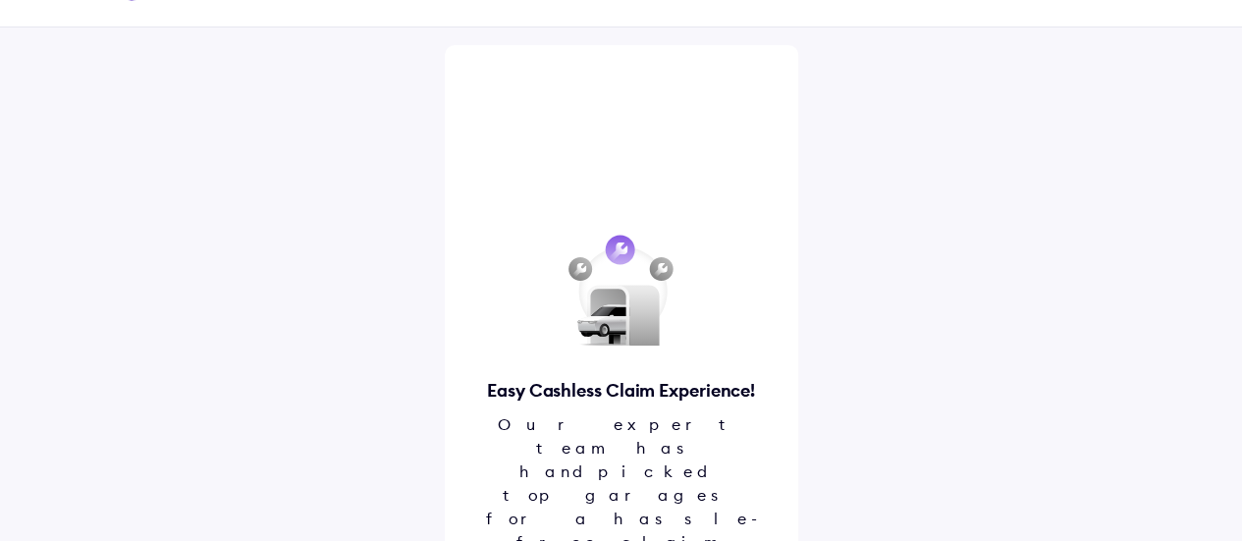
scroll to position [102, 0]
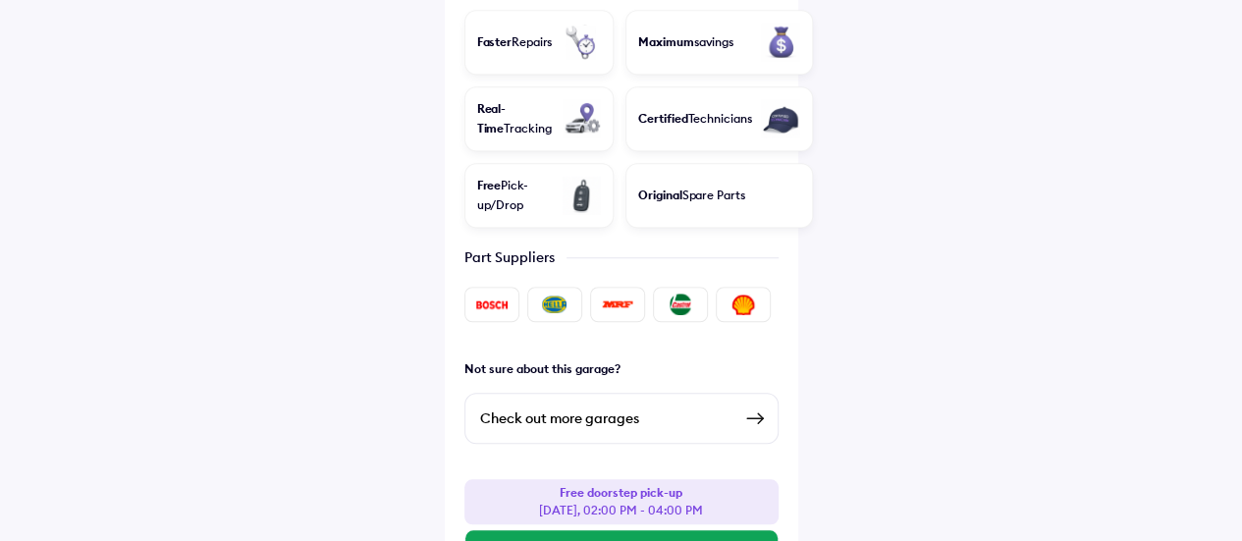
scroll to position [675, 0]
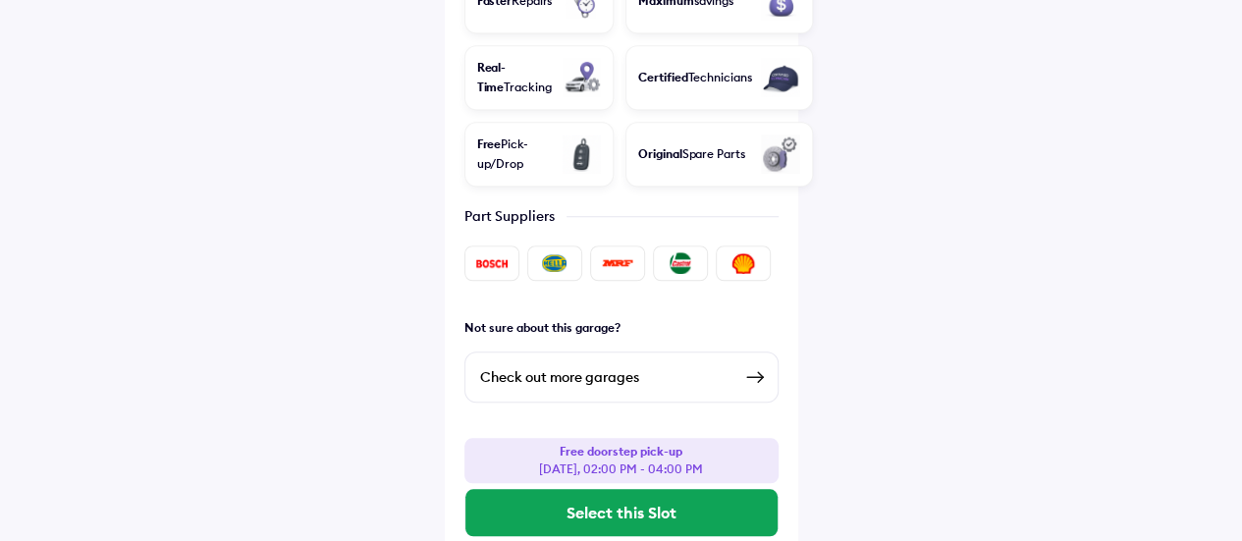
click at [658, 443] on div "Free doorstep pick-up [DATE], 02:00 PM - 04:00 PM" at bounding box center [621, 460] width 164 height 35
click at [683, 365] on div "Check out more garages" at bounding box center [605, 377] width 251 height 24
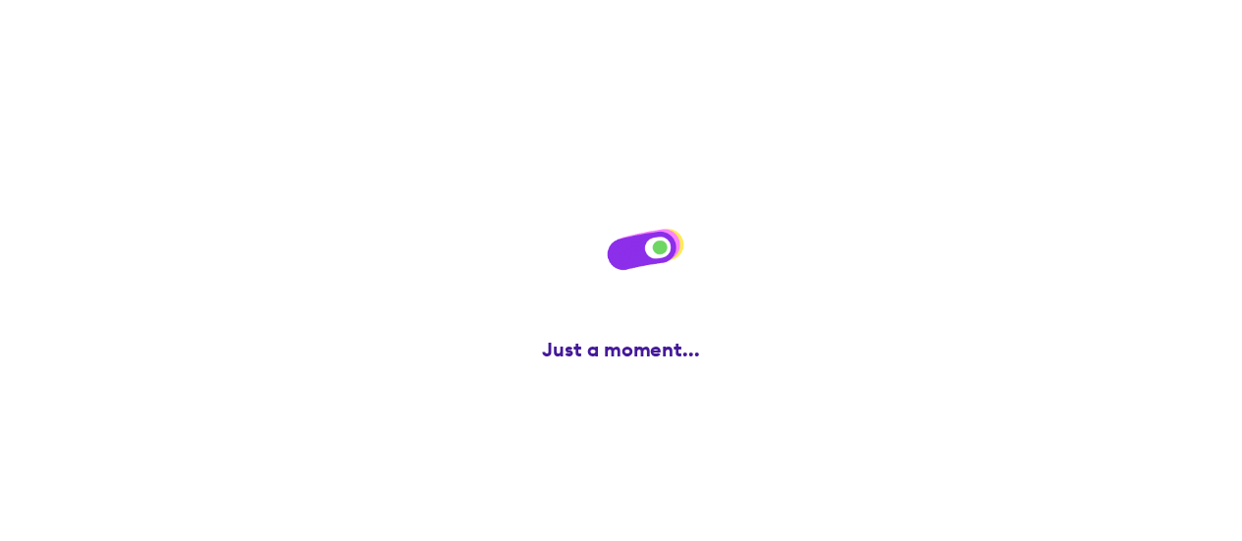
scroll to position [0, 0]
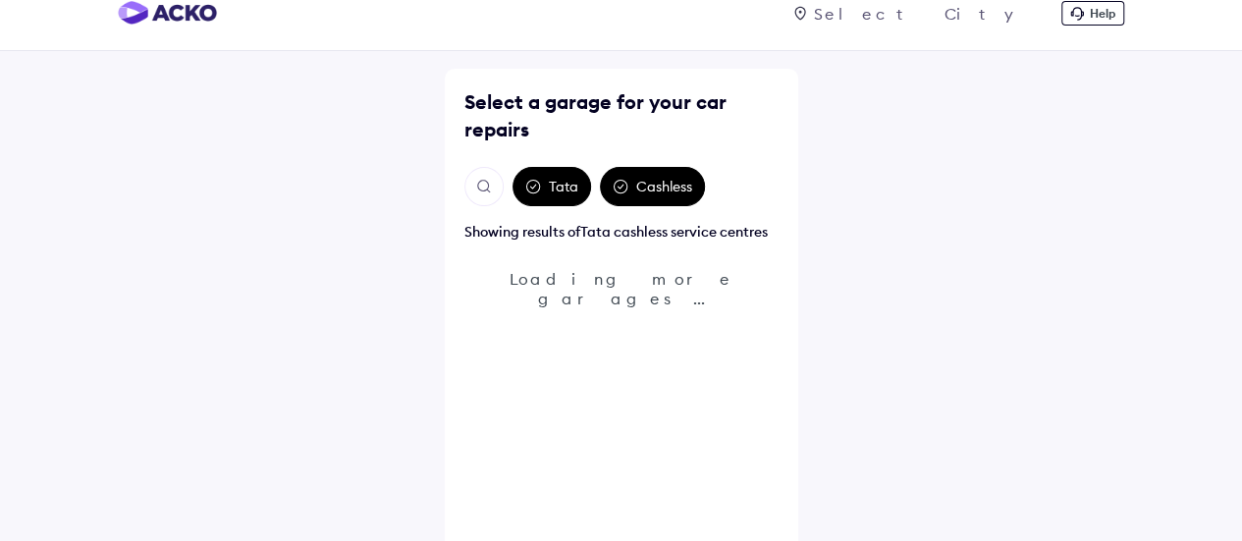
scroll to position [37, 0]
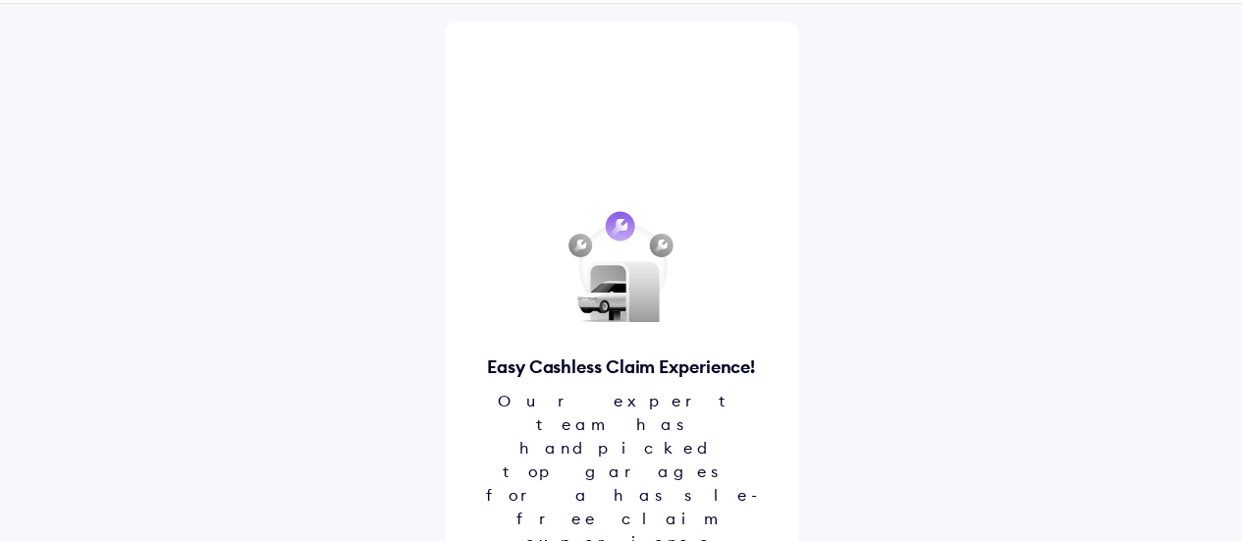
scroll to position [102, 0]
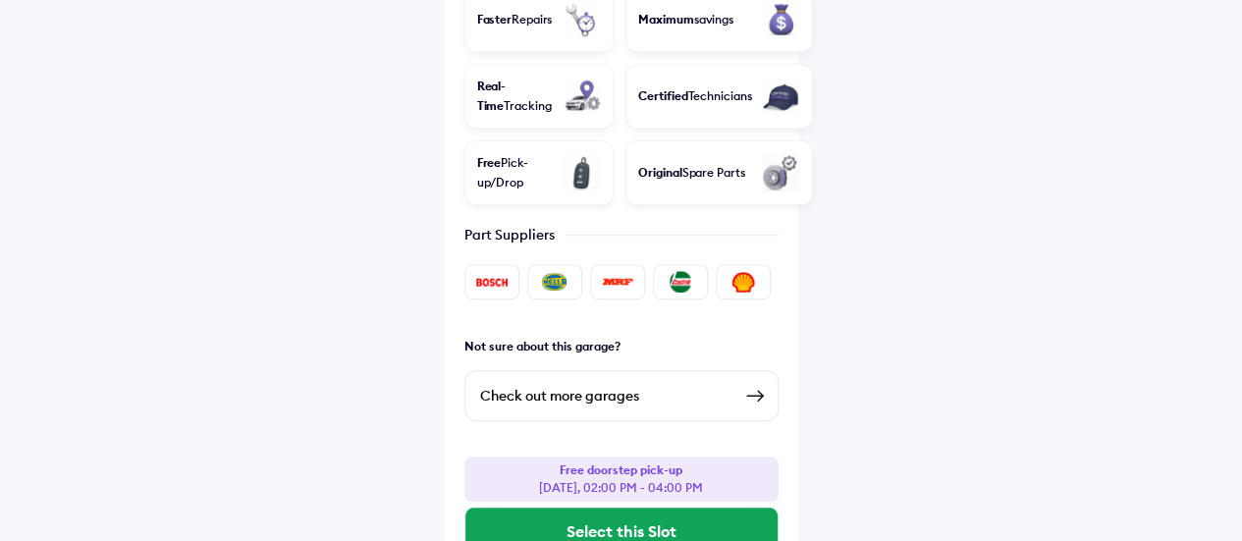
scroll to position [675, 0]
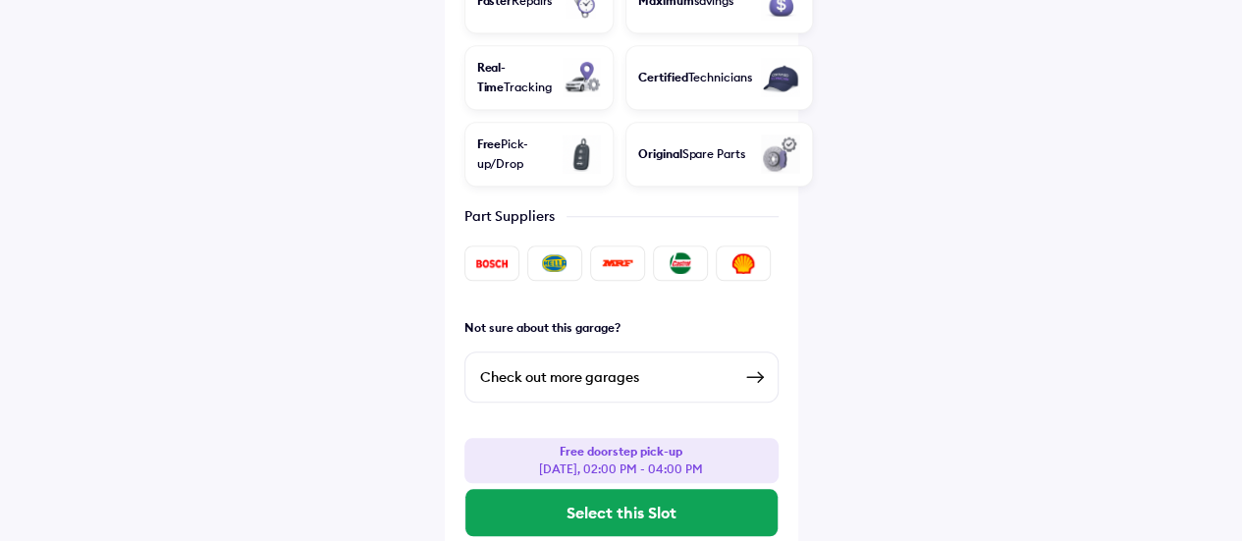
click at [668, 443] on div "Free doorstep pick-up [DATE], 02:00 PM - 04:00 PM" at bounding box center [621, 460] width 164 height 35
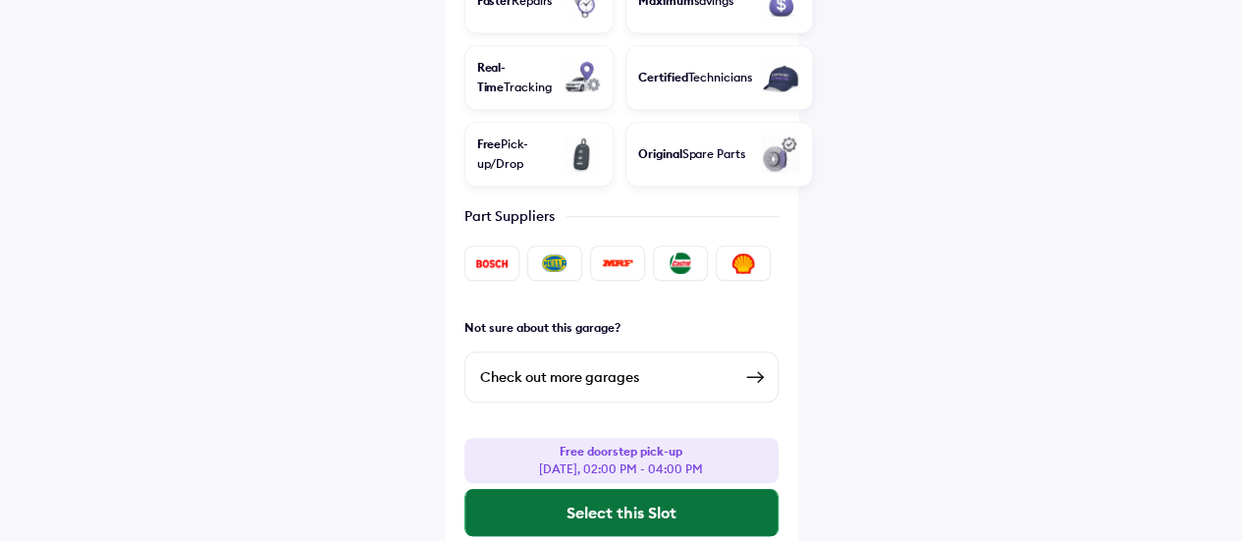
click at [659, 489] on button "Select this Slot" at bounding box center [621, 512] width 312 height 47
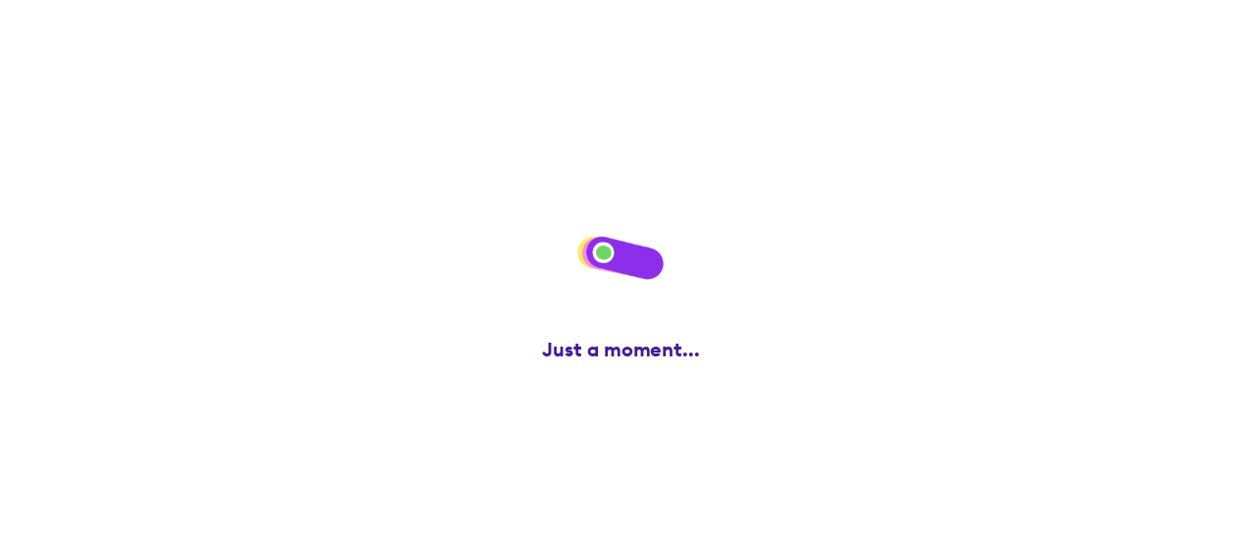
scroll to position [0, 0]
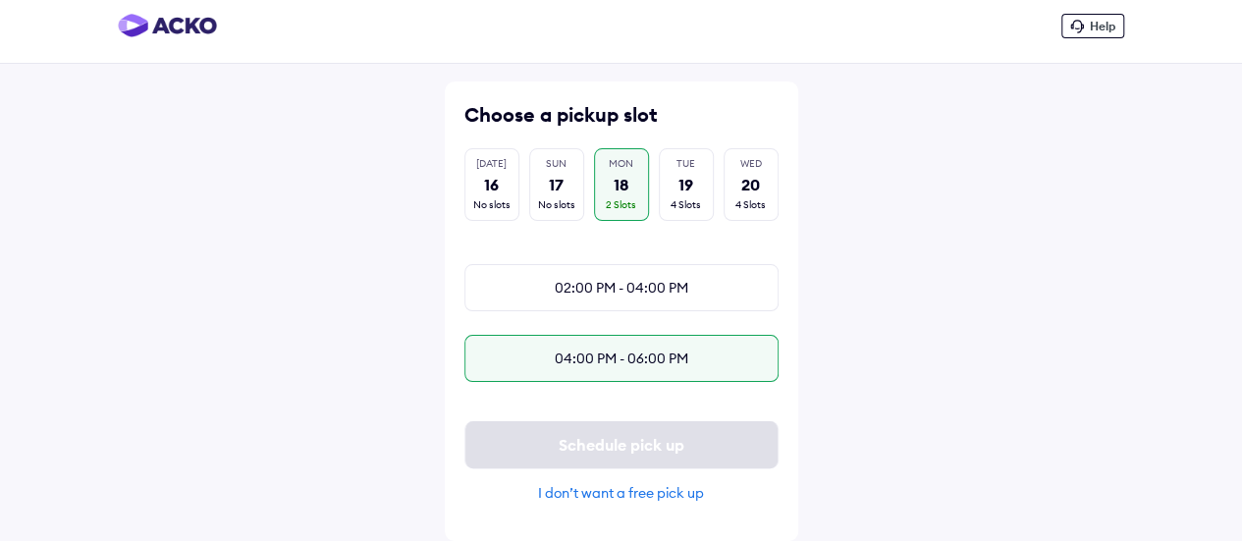
scroll to position [25, 0]
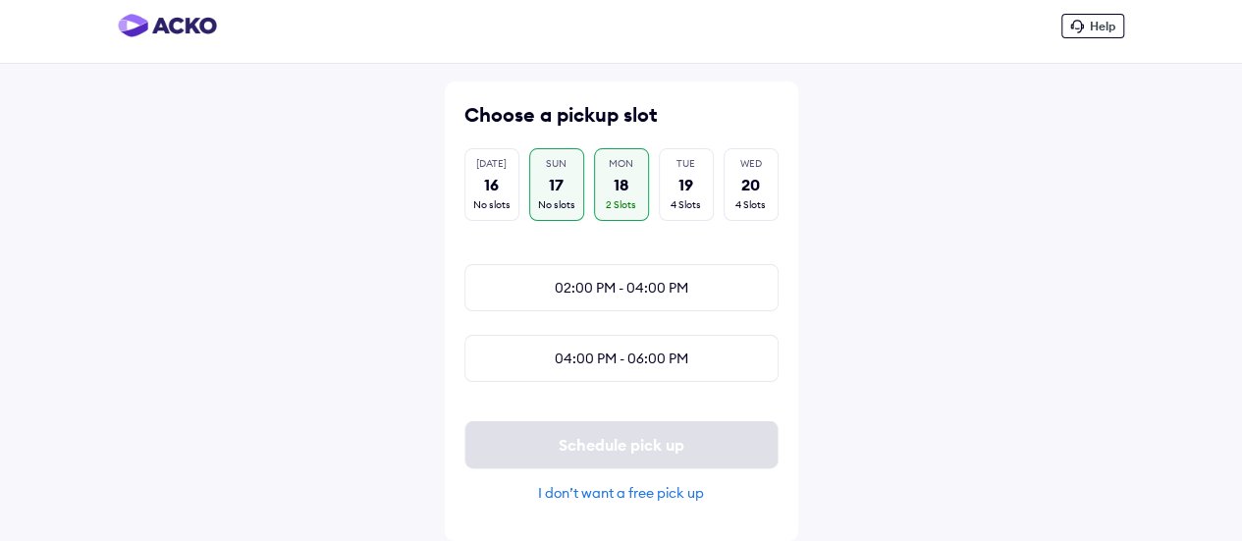
click at [566, 178] on div "SUN 17 No slots" at bounding box center [556, 184] width 55 height 73
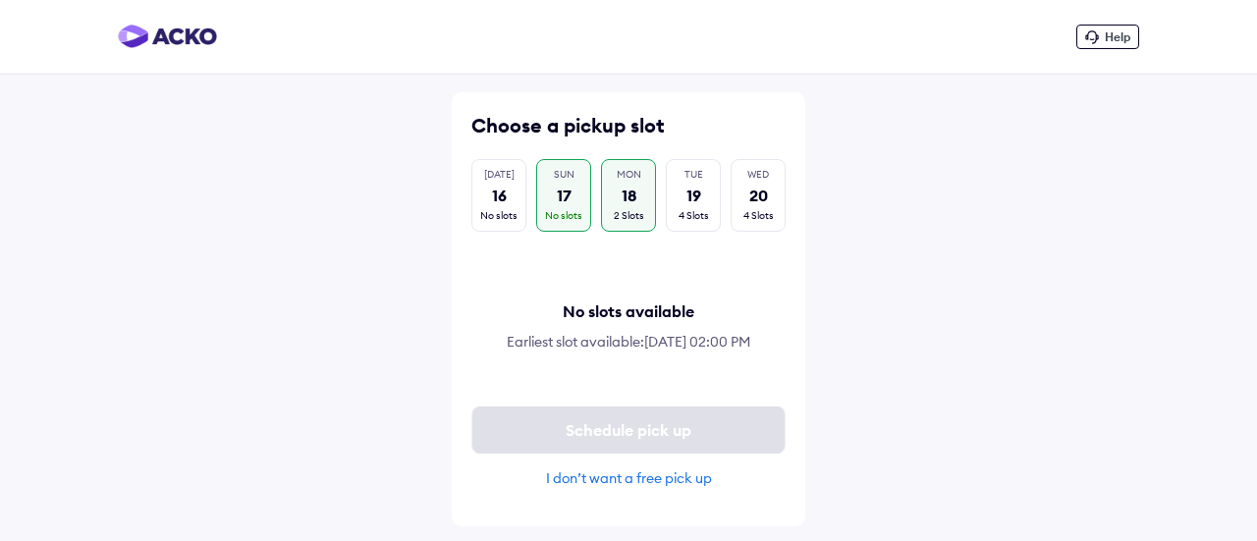
click at [611, 181] on div "MON 18 2 Slots" at bounding box center [628, 195] width 55 height 73
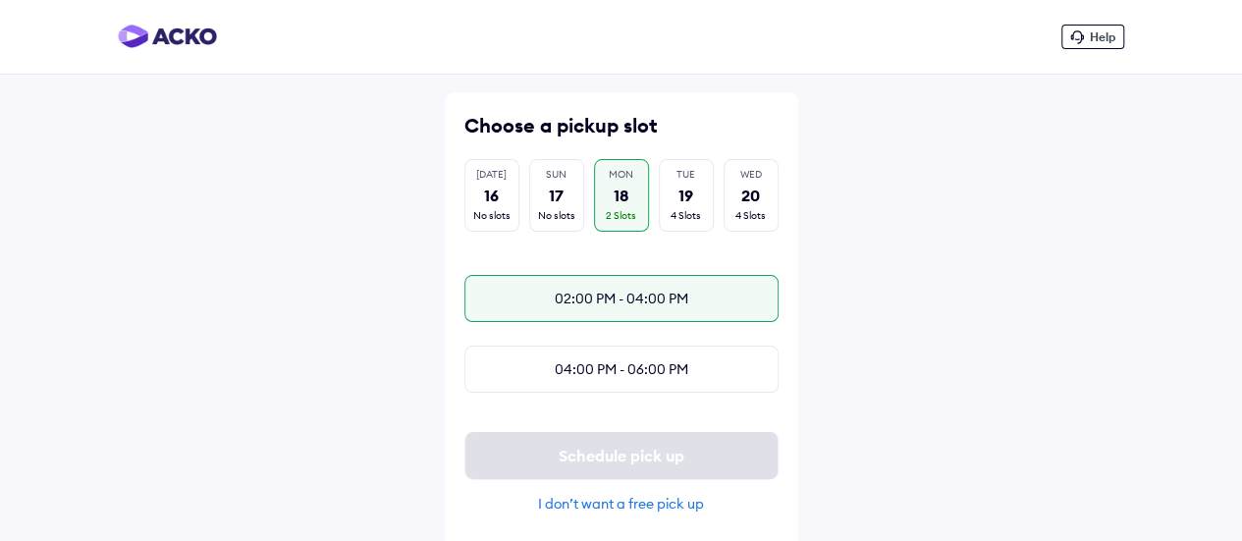
click at [644, 297] on div "02:00 PM - 04:00 PM" at bounding box center [621, 298] width 314 height 47
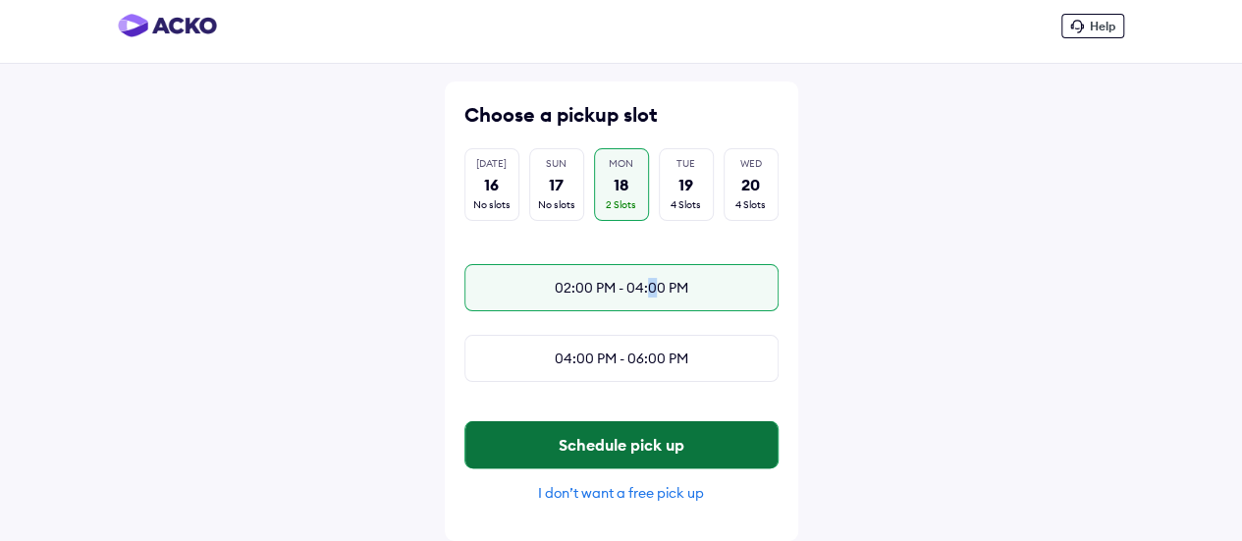
scroll to position [25, 0]
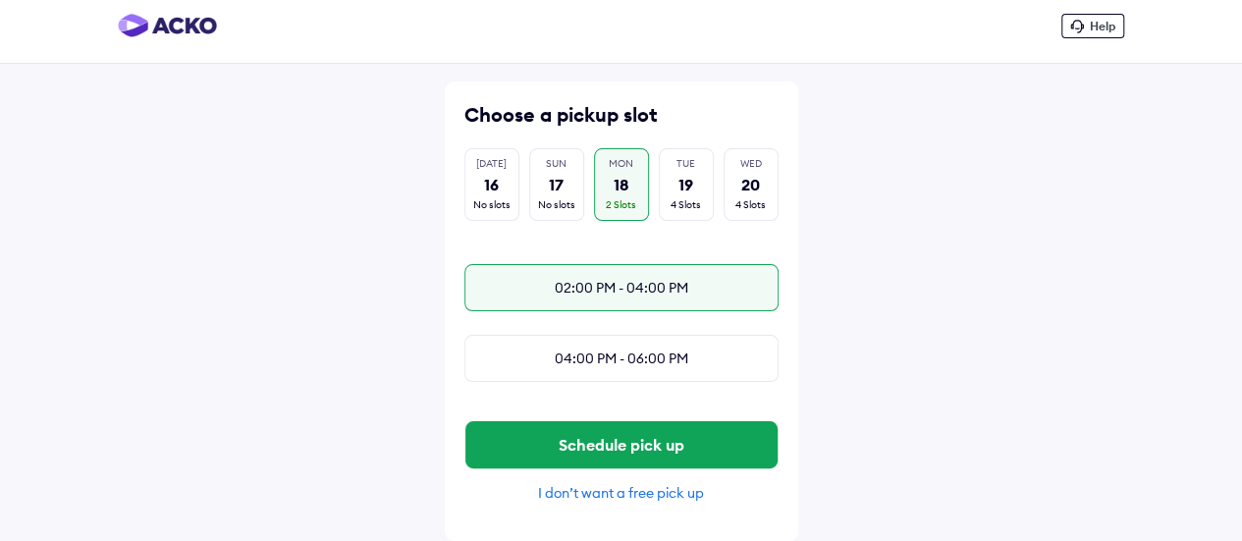
click at [652, 500] on div "I don’t want a free pick up" at bounding box center [621, 493] width 314 height 18
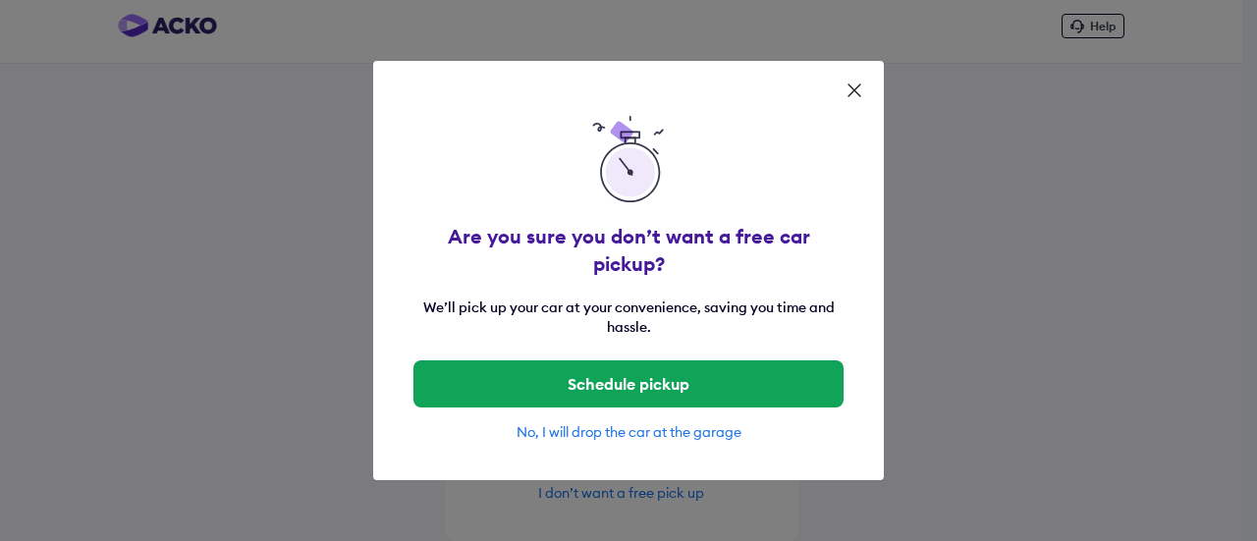
click at [621, 423] on div "No, I will drop the car at the garage" at bounding box center [628, 432] width 432 height 18
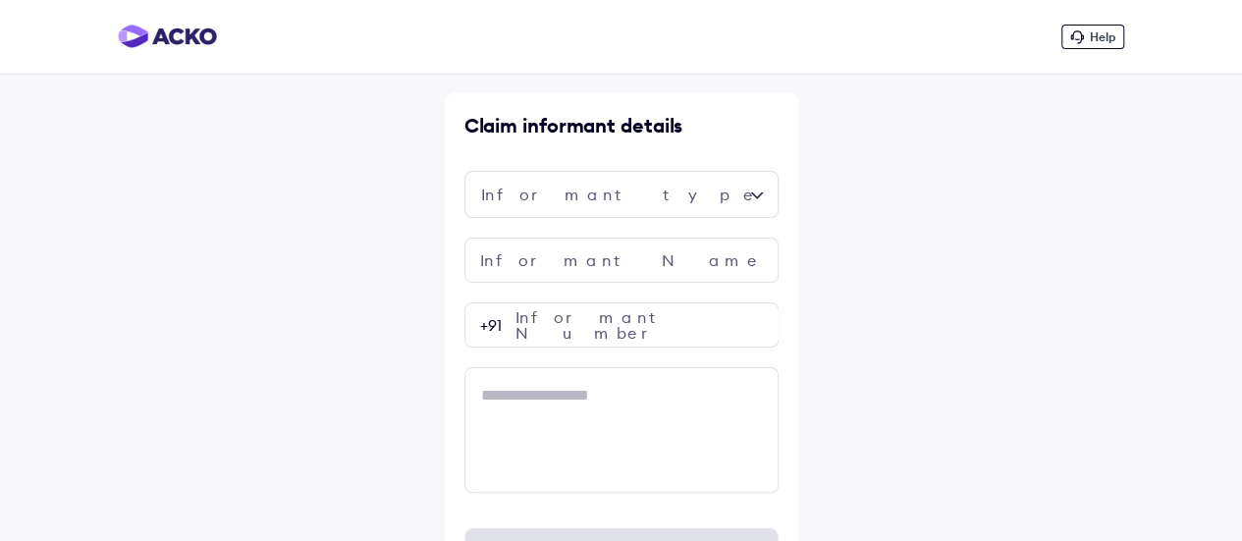
drag, startPoint x: 513, startPoint y: 168, endPoint x: 550, endPoint y: 193, distance: 45.2
click at [514, 168] on div "Claim informant details Informant Name Informant Number +91 Make a claim" at bounding box center [621, 351] width 353 height 518
click at [551, 194] on div at bounding box center [621, 194] width 314 height 47
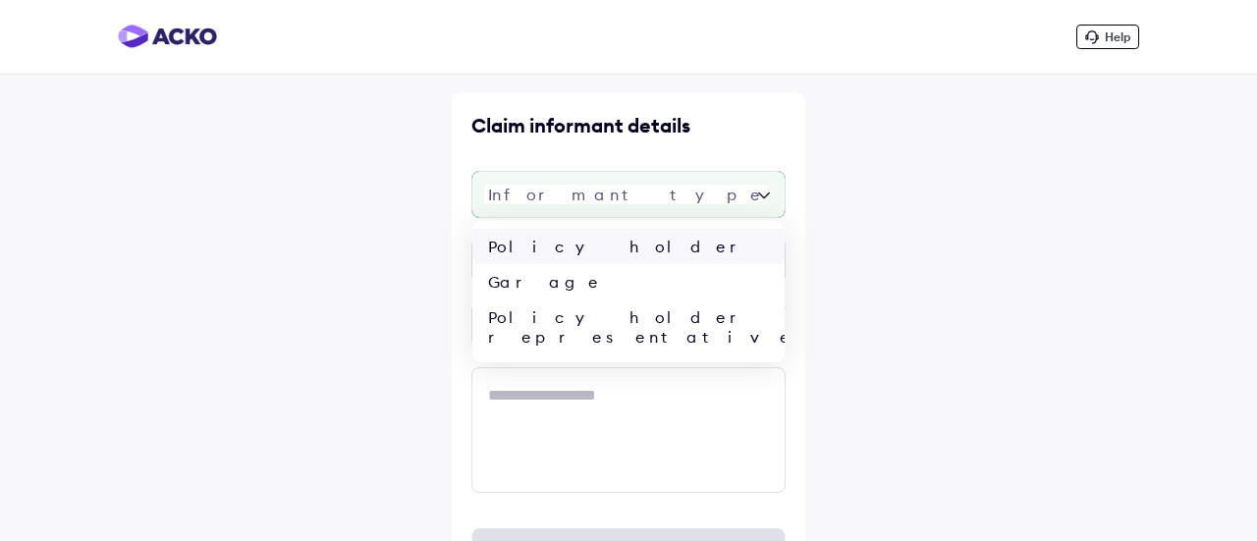
click at [582, 250] on div "Policy holder" at bounding box center [628, 246] width 312 height 35
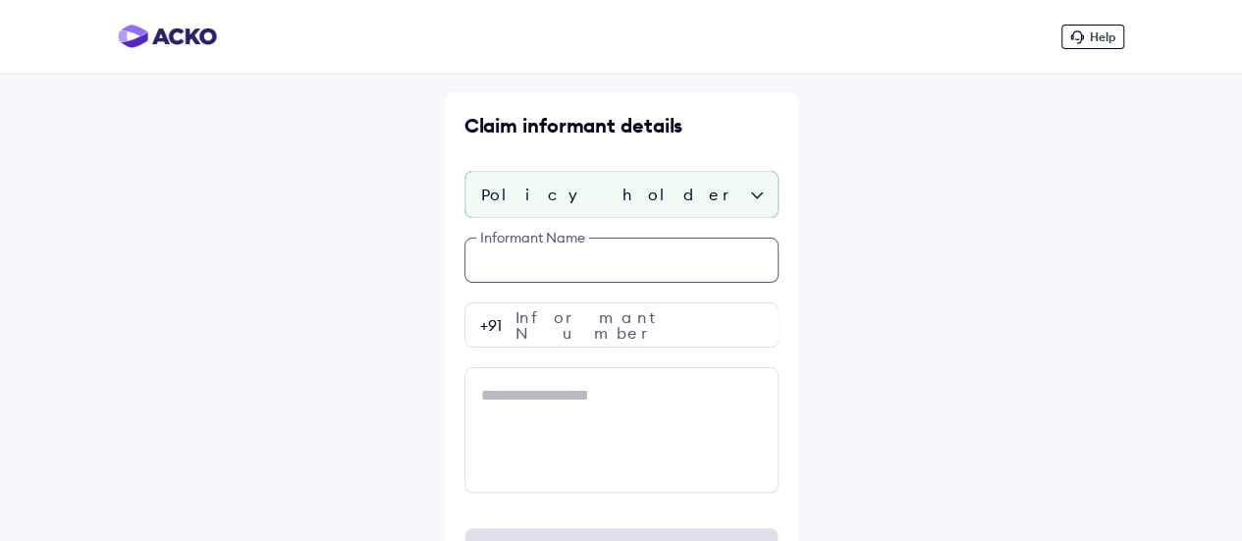
click at [562, 254] on input "text" at bounding box center [621, 260] width 314 height 45
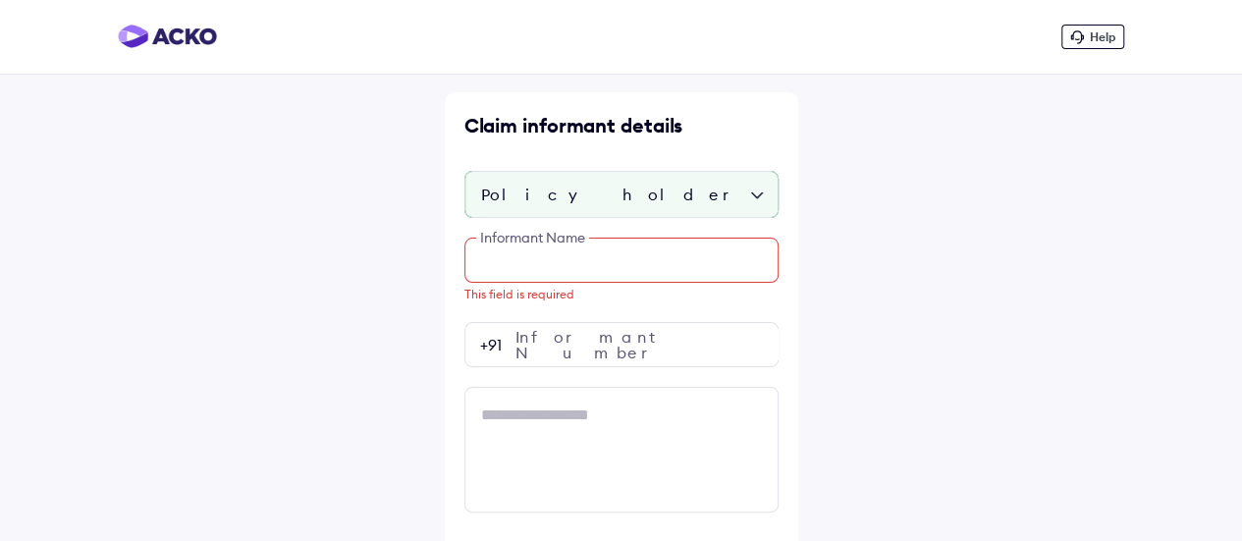
paste input "**********"
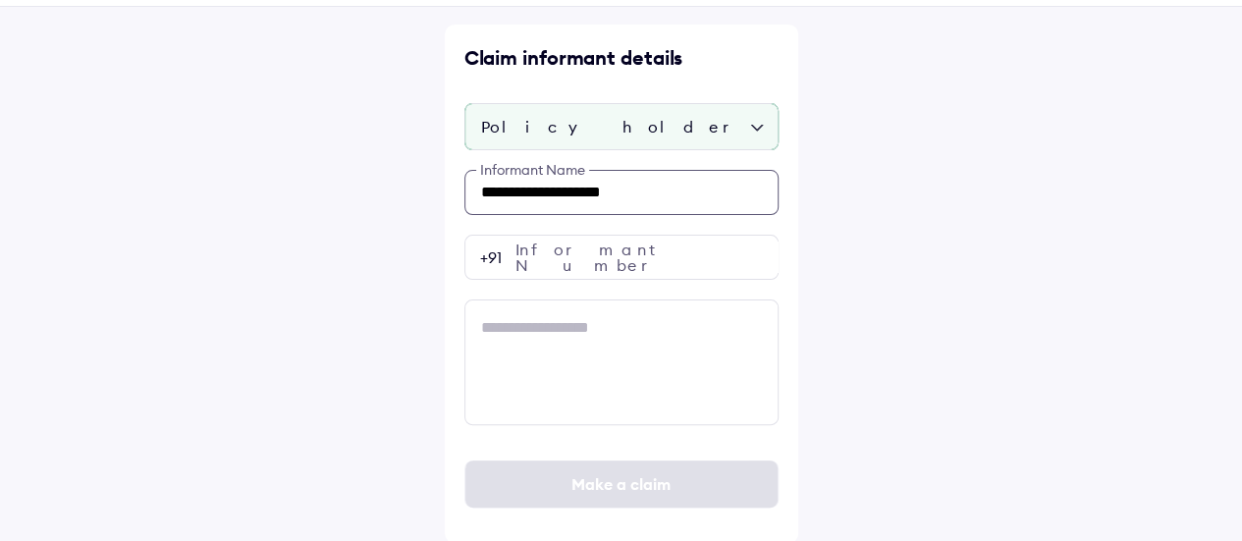
type input "**********"
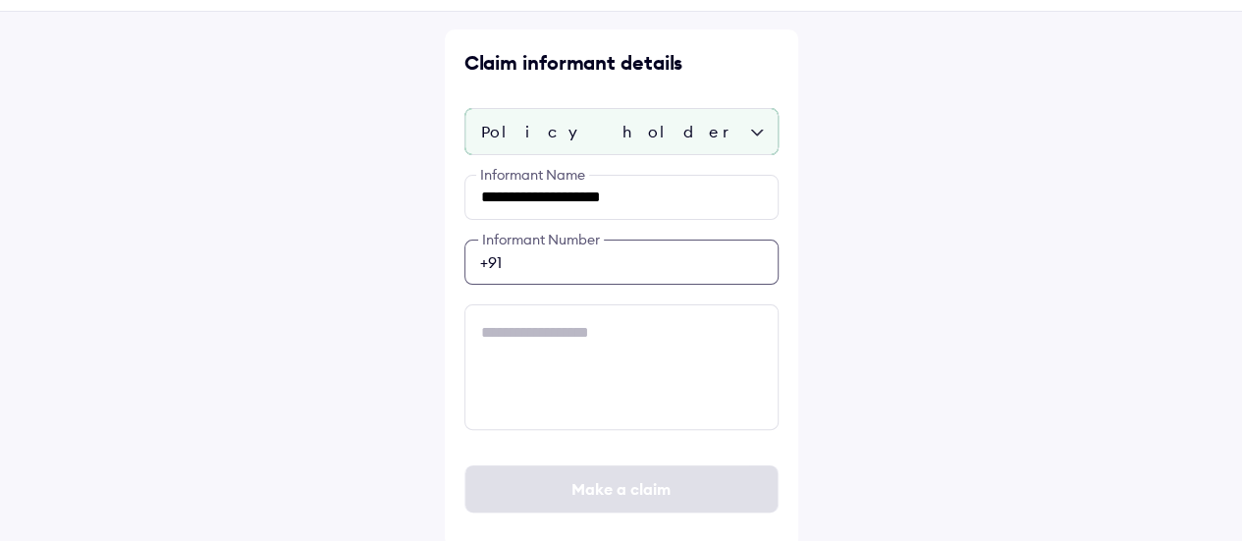
click at [619, 264] on input "number" at bounding box center [621, 262] width 314 height 45
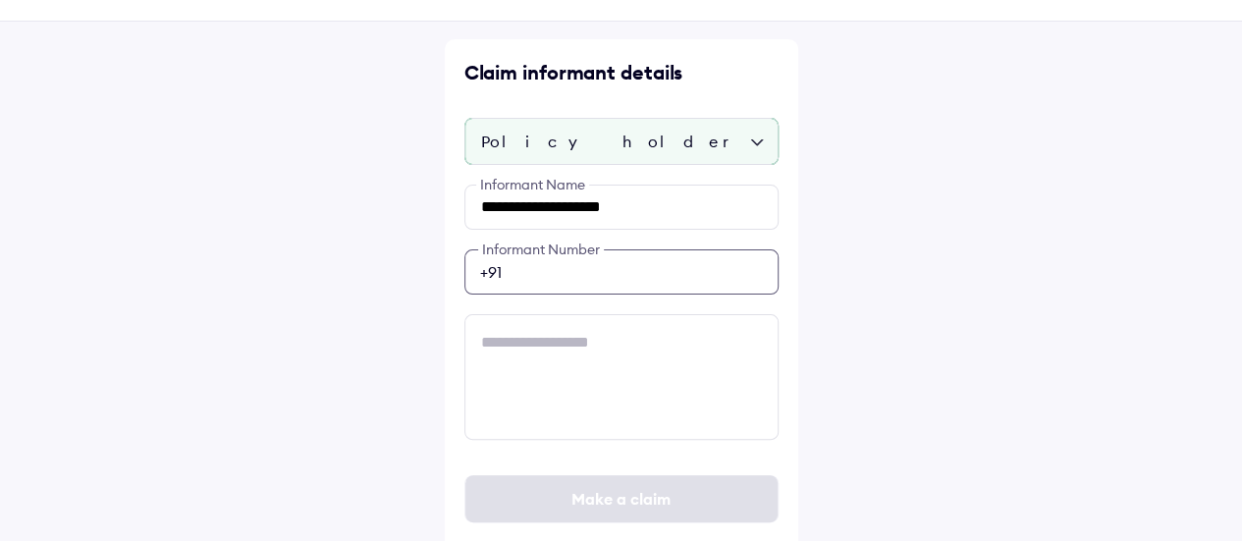
paste input "**********"
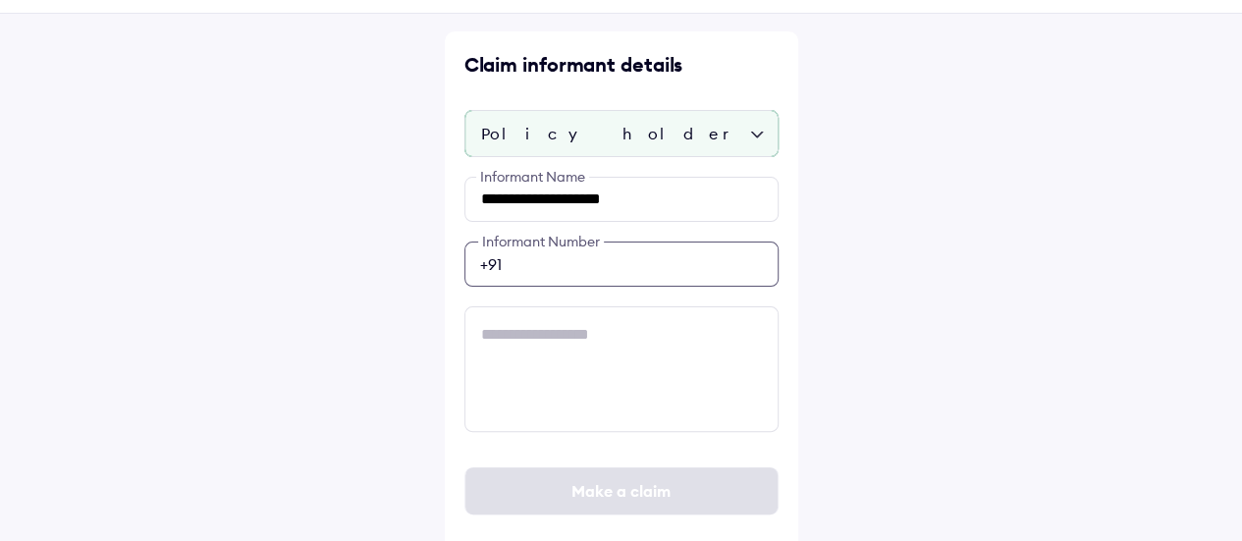
scroll to position [68, 0]
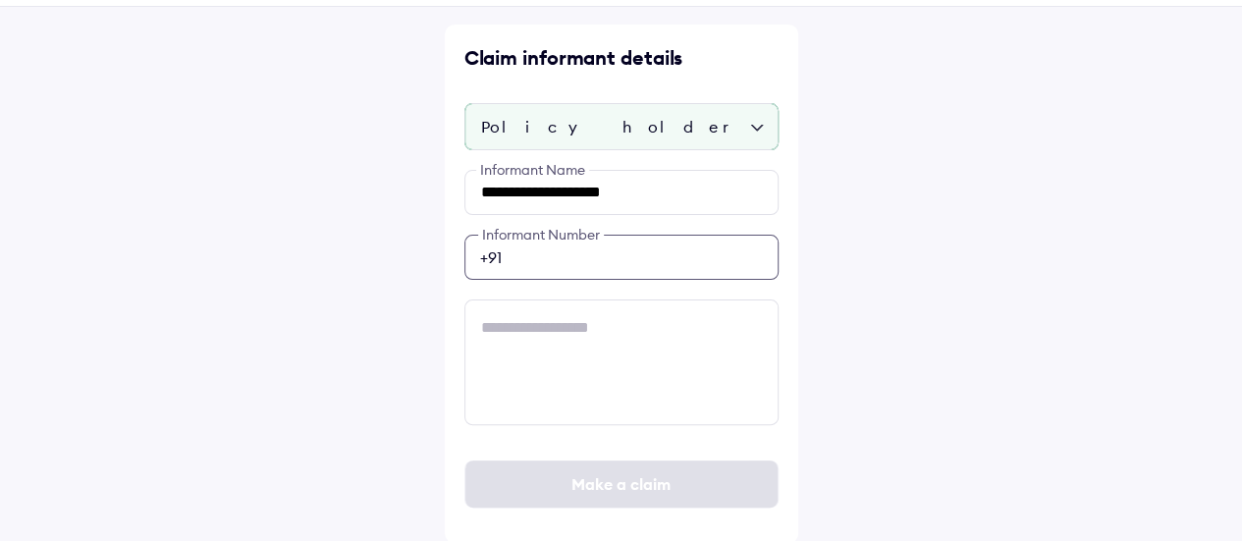
type input "**********"
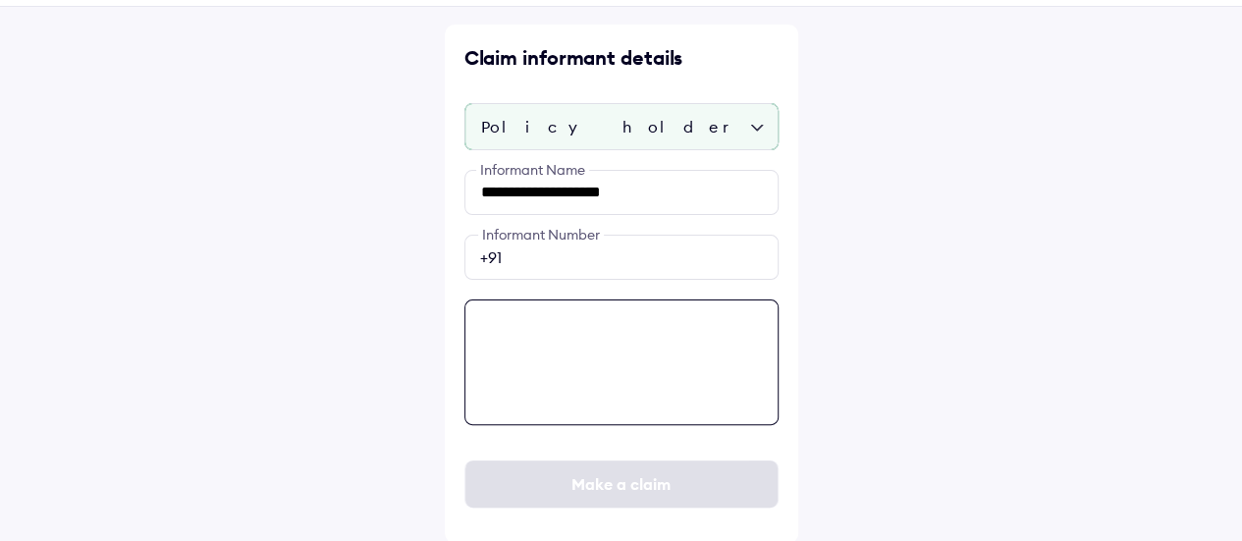
click at [599, 386] on textarea at bounding box center [621, 362] width 314 height 126
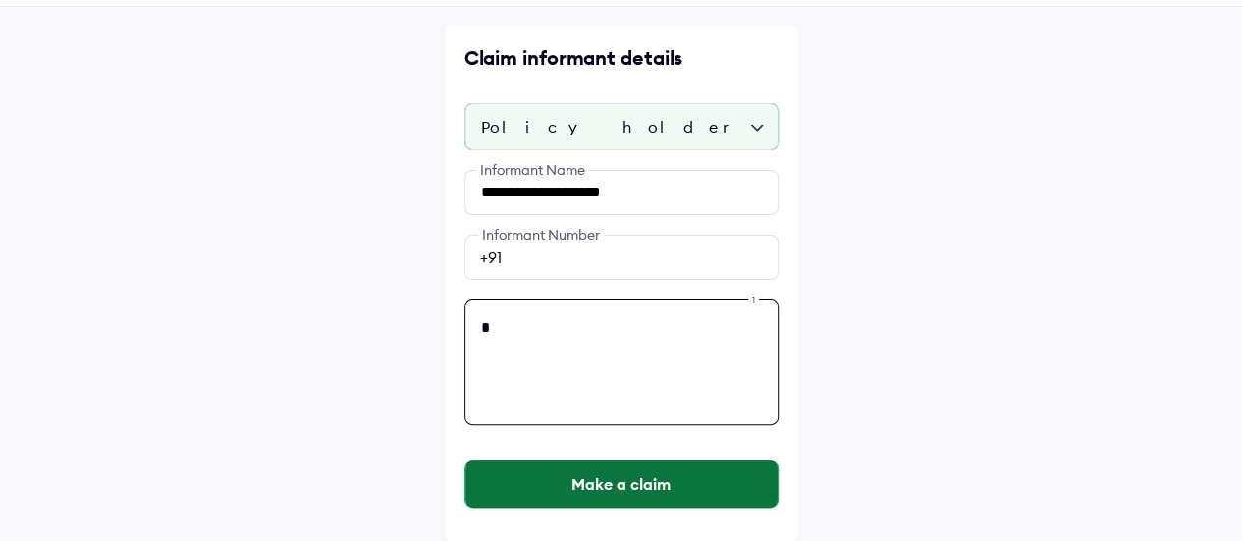
type textarea "*"
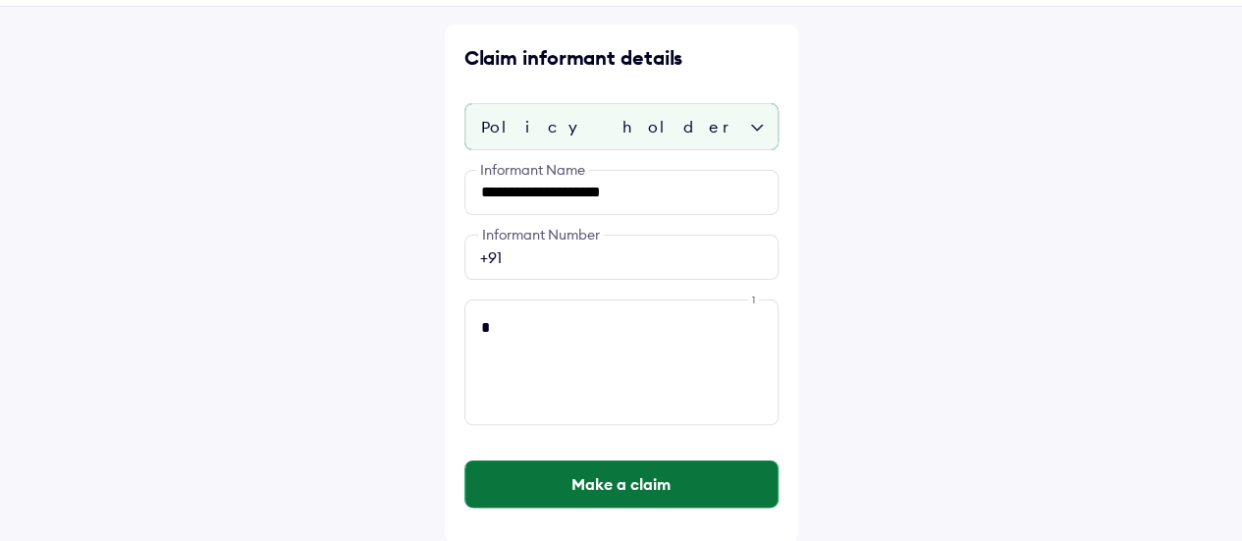
click at [597, 470] on div "Make a claim" at bounding box center [621, 484] width 314 height 79
click at [598, 490] on button "Make a claim" at bounding box center [621, 483] width 312 height 47
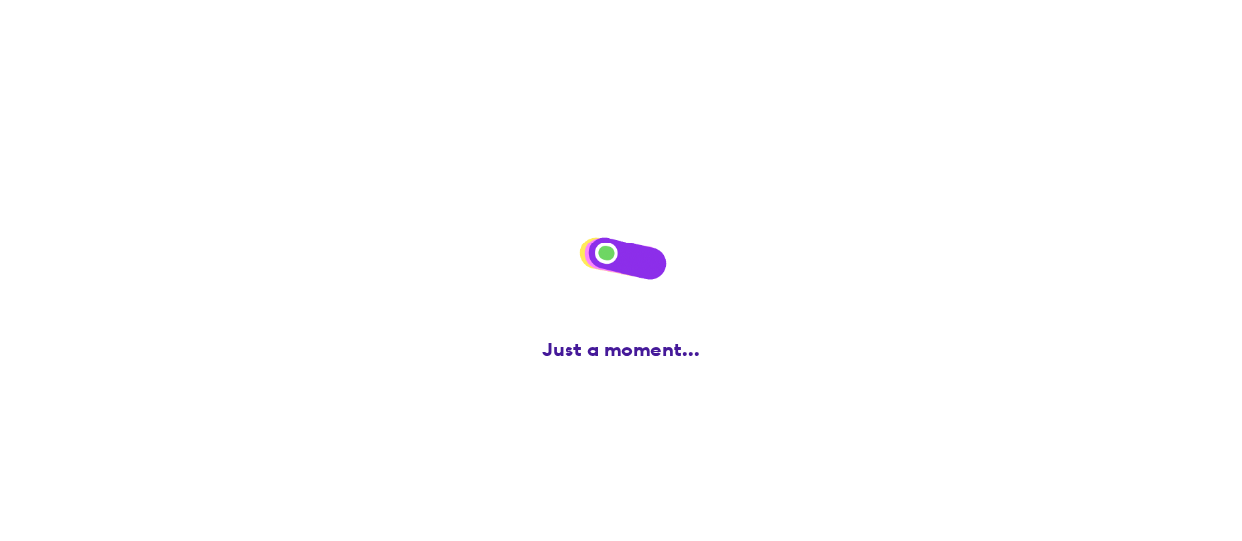
scroll to position [0, 0]
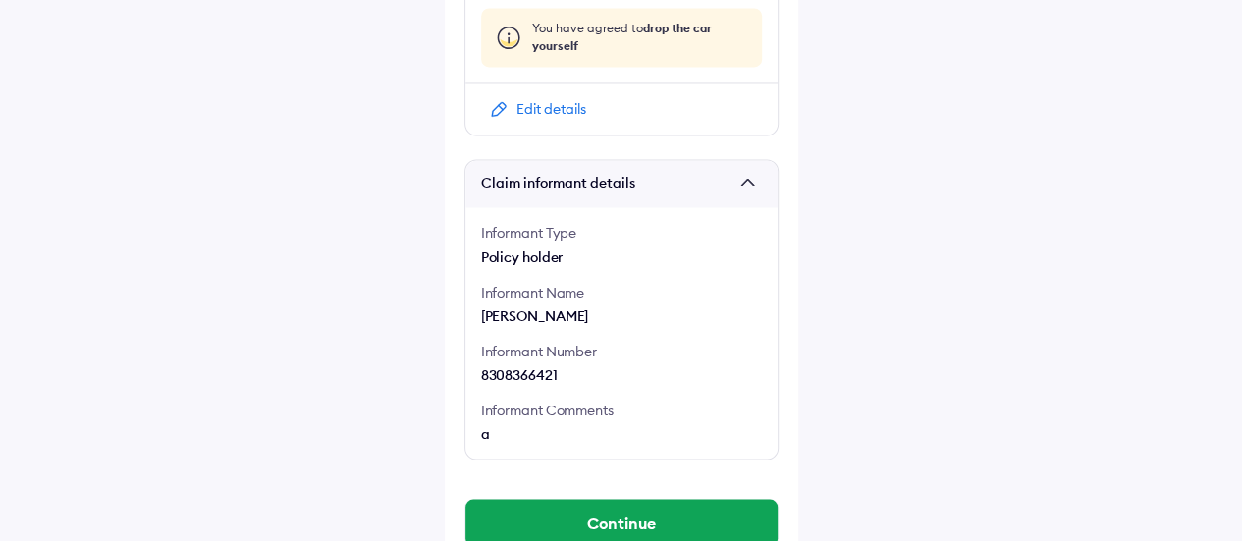
scroll to position [1673, 0]
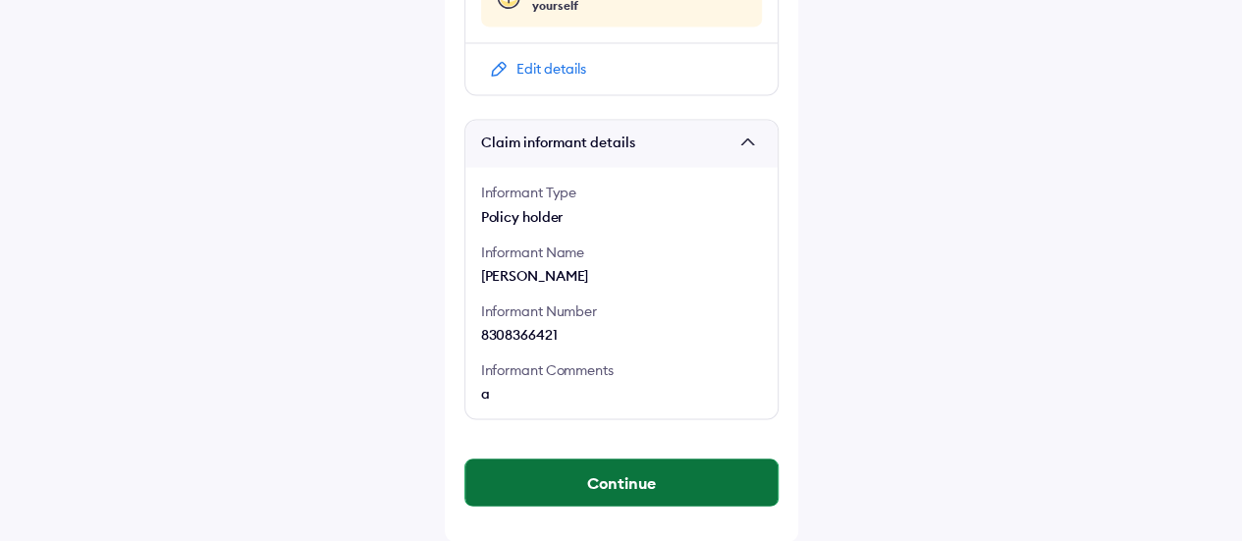
click at [591, 474] on button "Continue" at bounding box center [621, 482] width 312 height 47
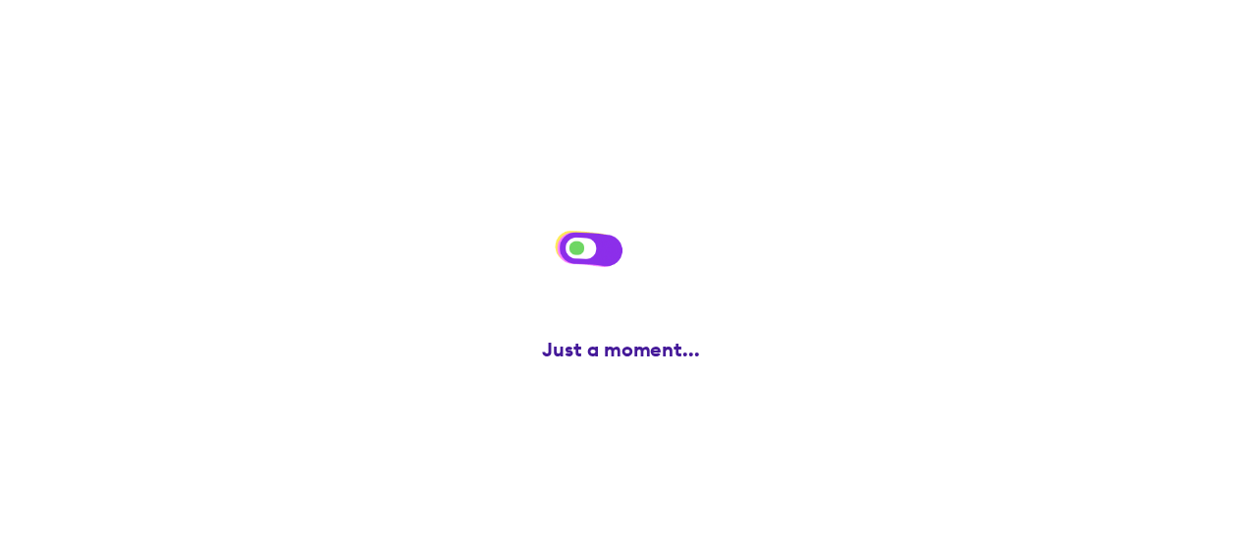
scroll to position [0, 0]
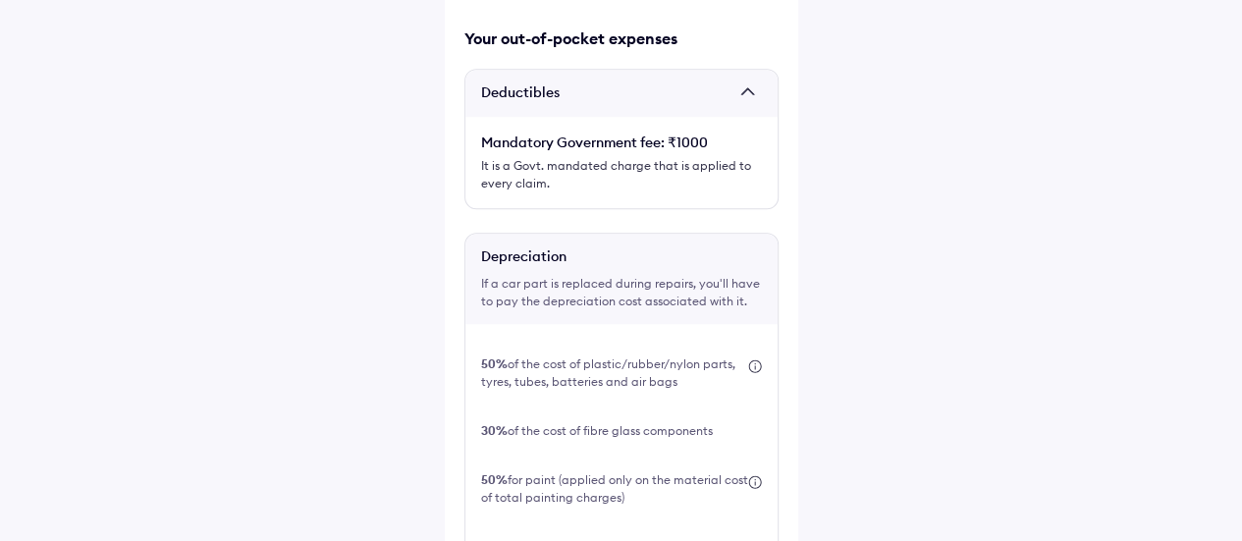
scroll to position [536, 0]
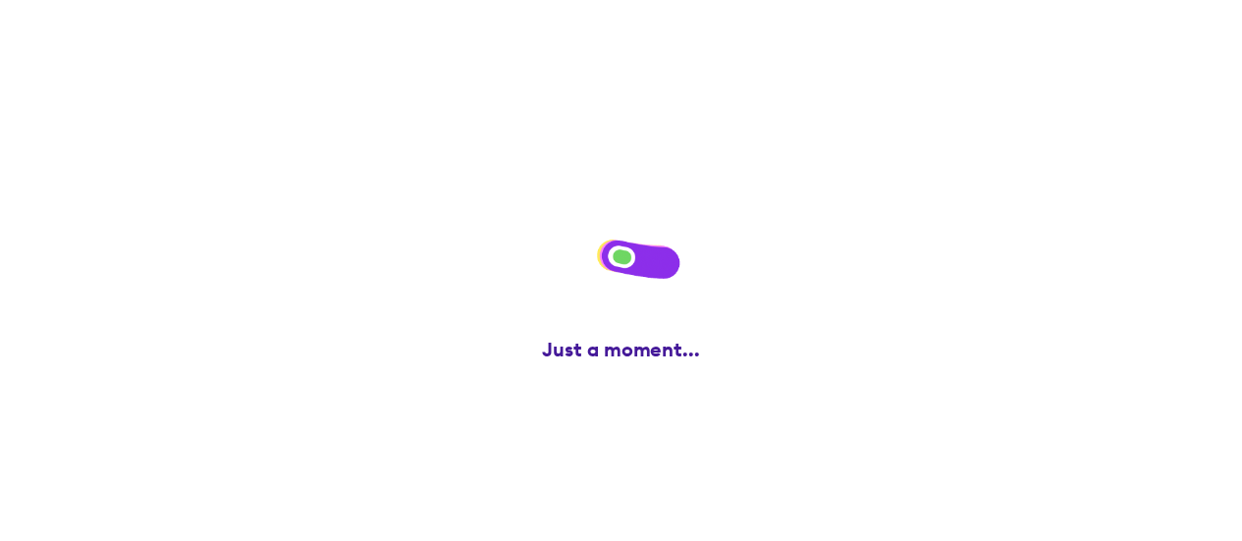
scroll to position [0, 0]
